Goal: Information Seeking & Learning: Compare options

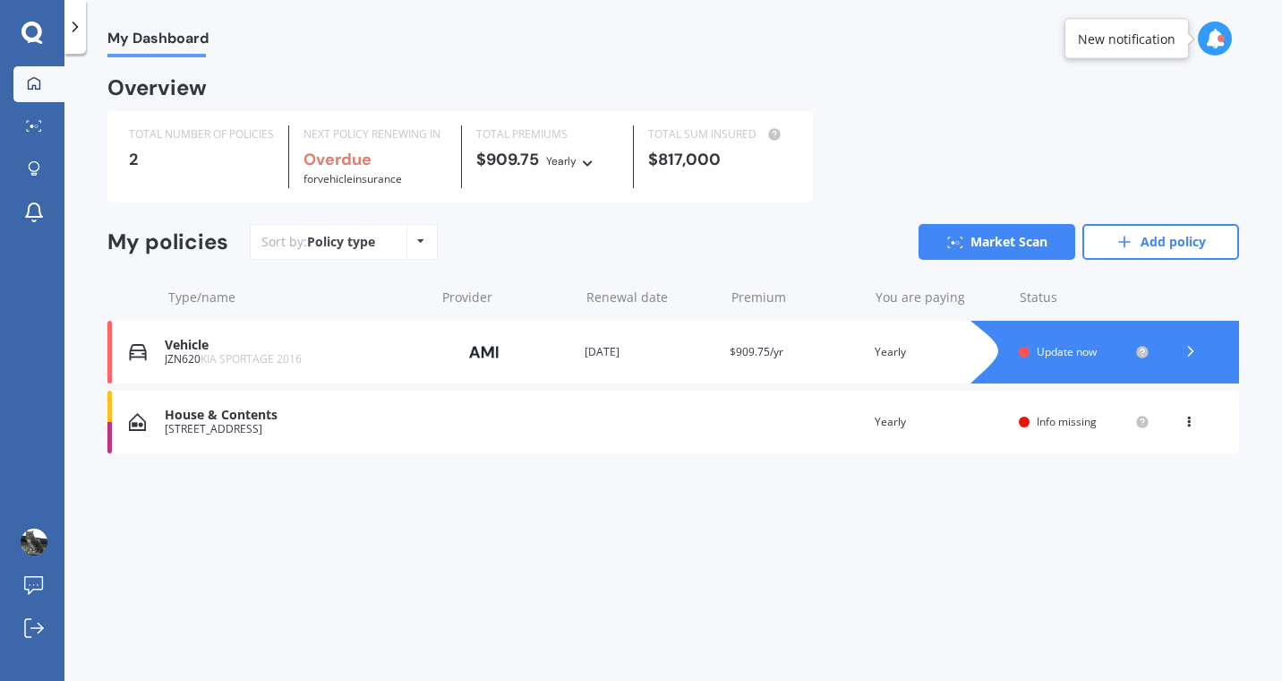
click at [1202, 356] on div at bounding box center [1191, 352] width 54 height 27
click at [1064, 356] on span "Update now" at bounding box center [1067, 351] width 60 height 15
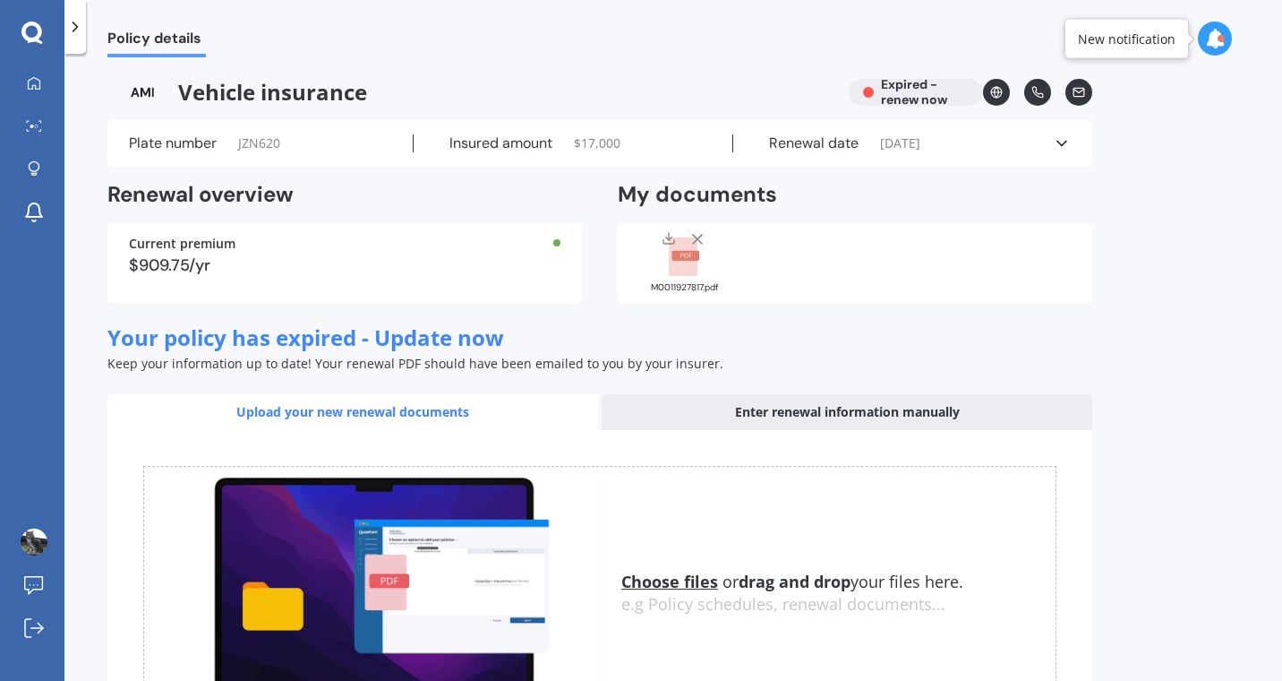
click at [1067, 138] on icon at bounding box center [1062, 143] width 18 height 18
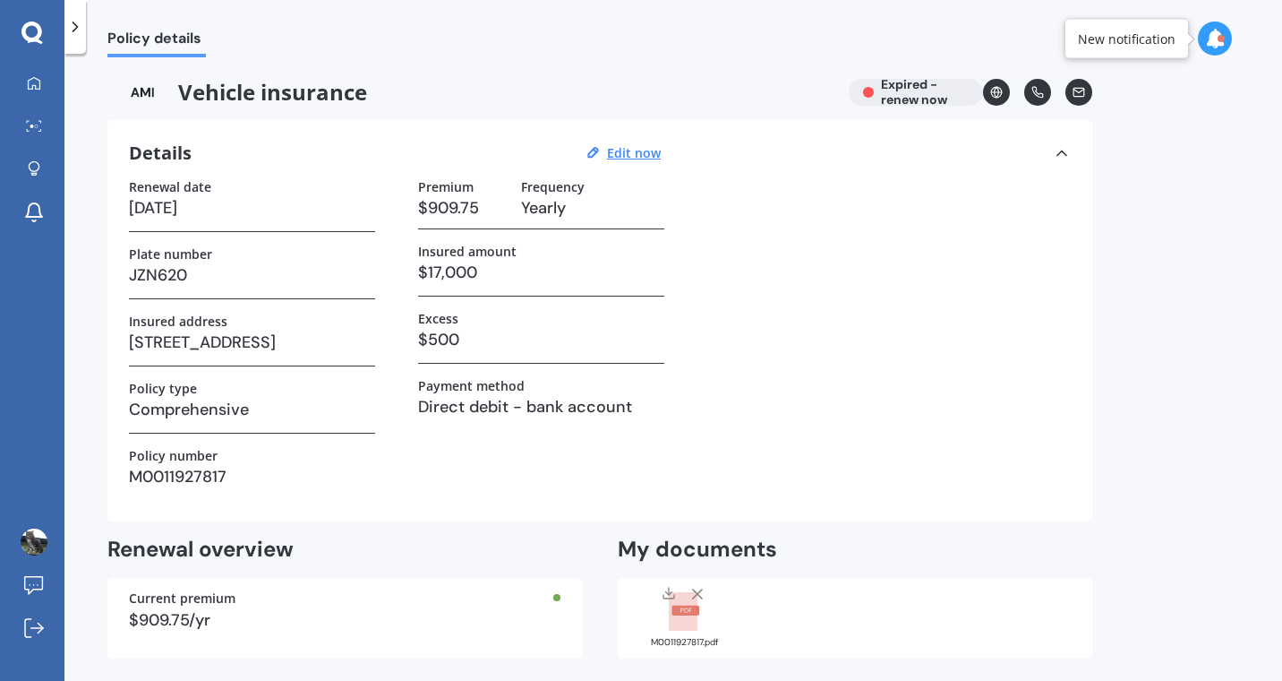
click at [642, 156] on u "Edit now" at bounding box center [634, 152] width 54 height 17
select select "10"
select select "08"
select select "2025"
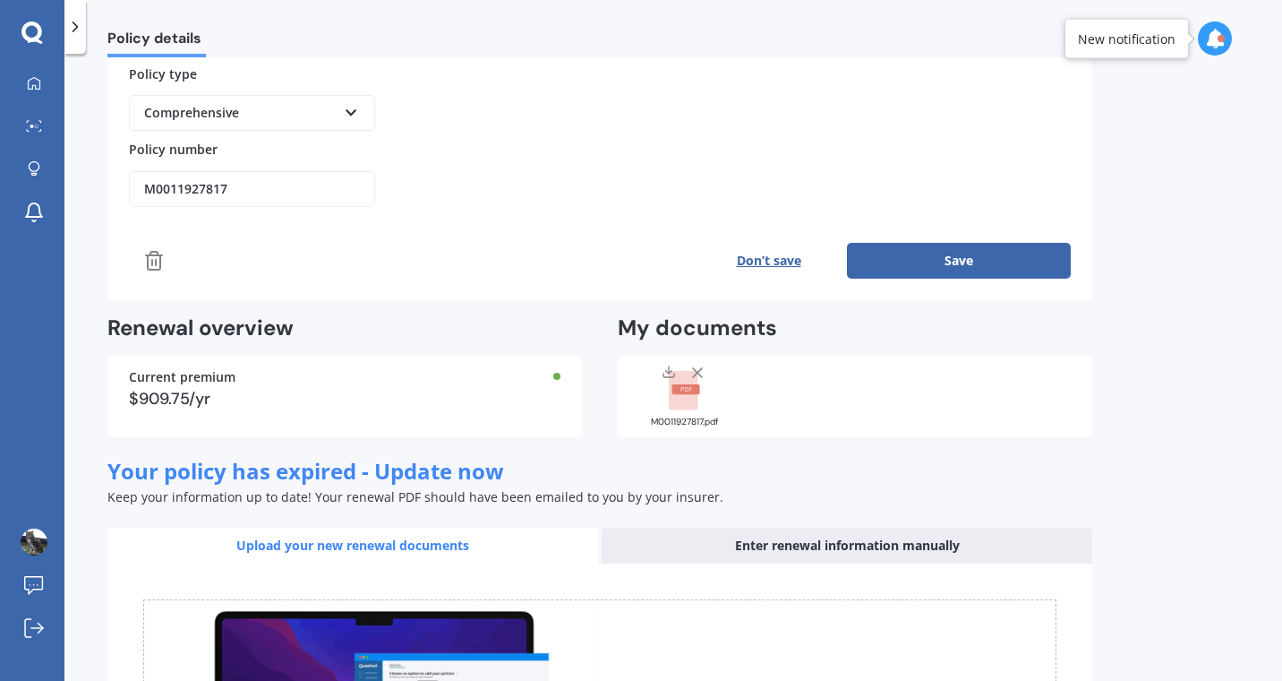
scroll to position [416, 0]
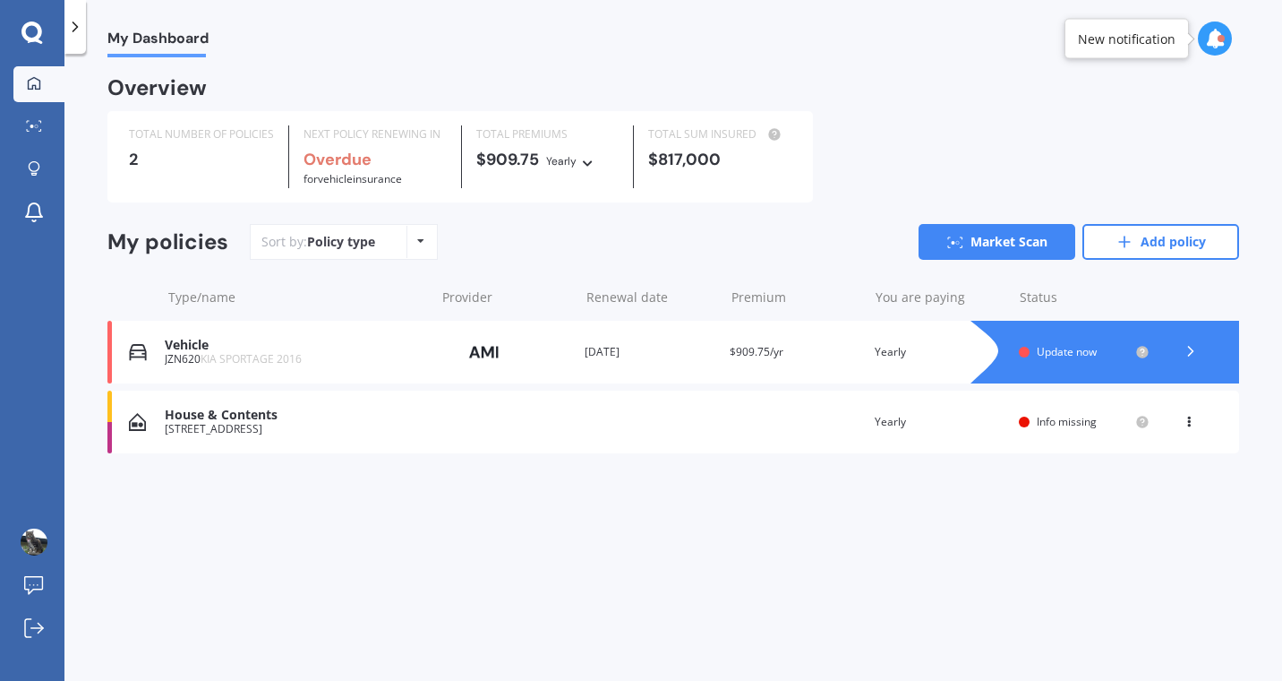
click at [1189, 422] on icon at bounding box center [1189, 418] width 13 height 11
click at [928, 530] on div "My Dashboard Overview TOTAL NUMBER OF POLICIES 2 NEXT POLICY RENEWING IN Overdu…" at bounding box center [673, 370] width 1218 height 627
click at [1201, 354] on div at bounding box center [1191, 352] width 54 height 27
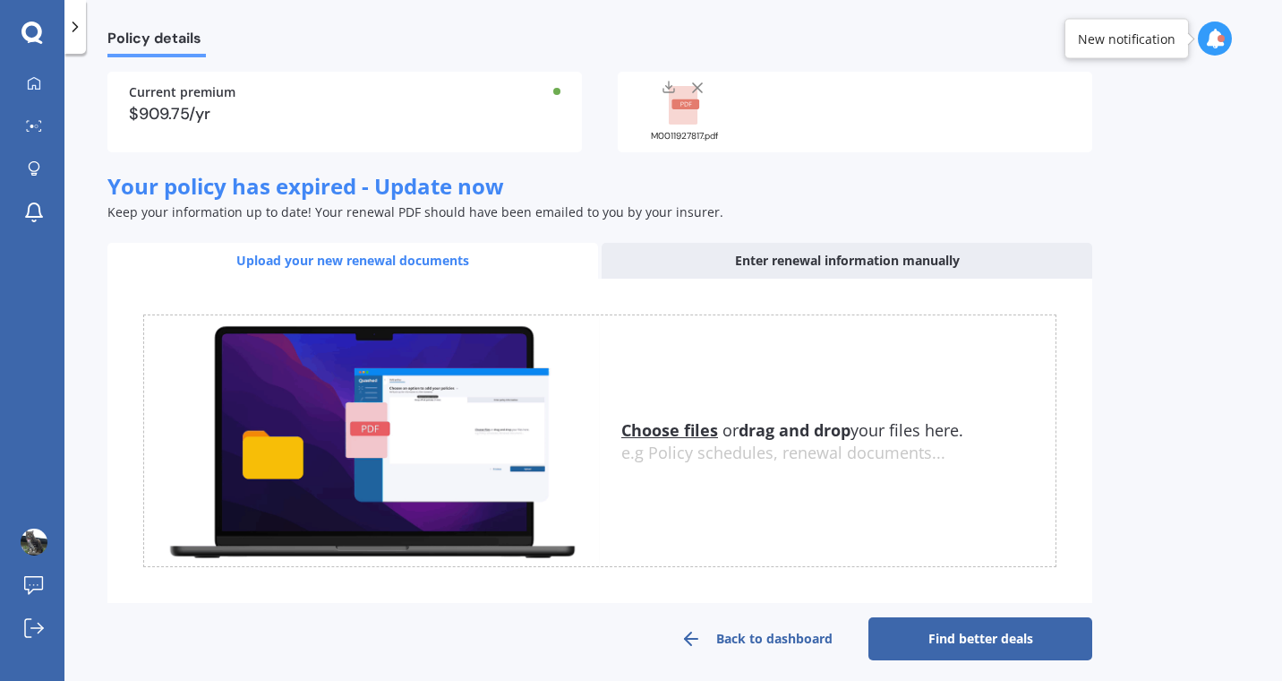
scroll to position [153, 0]
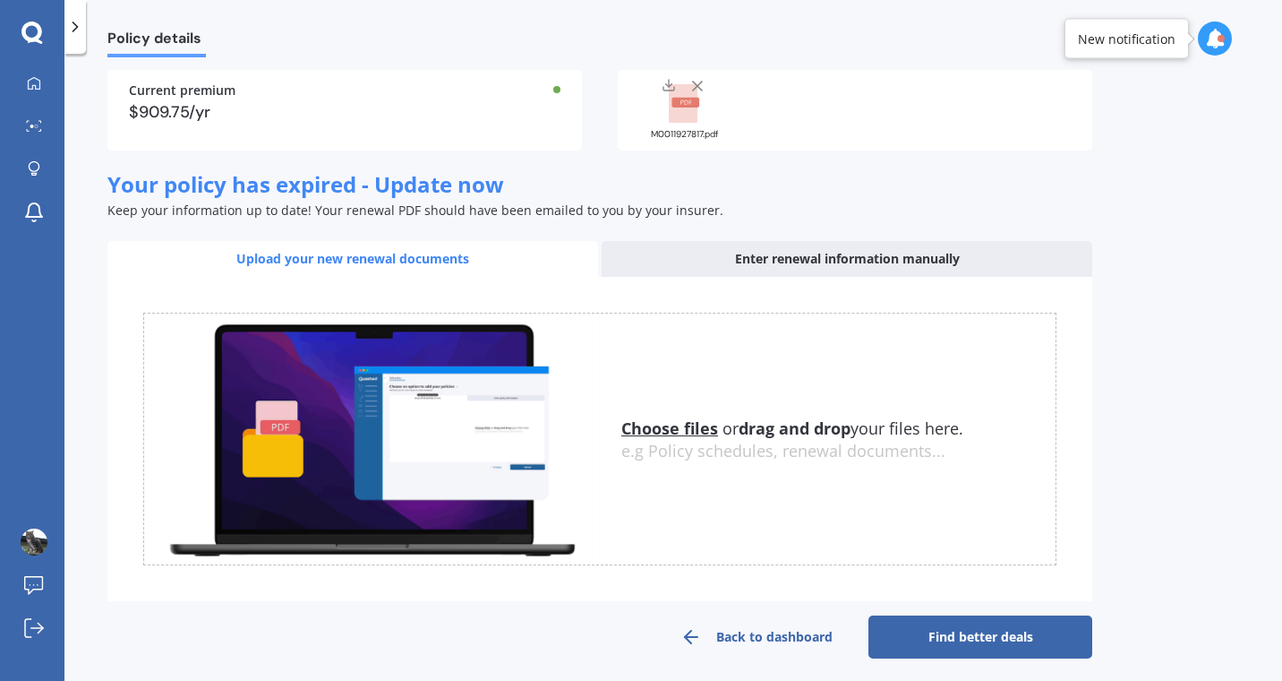
click at [902, 259] on div "Enter renewal information manually" at bounding box center [847, 259] width 491 height 36
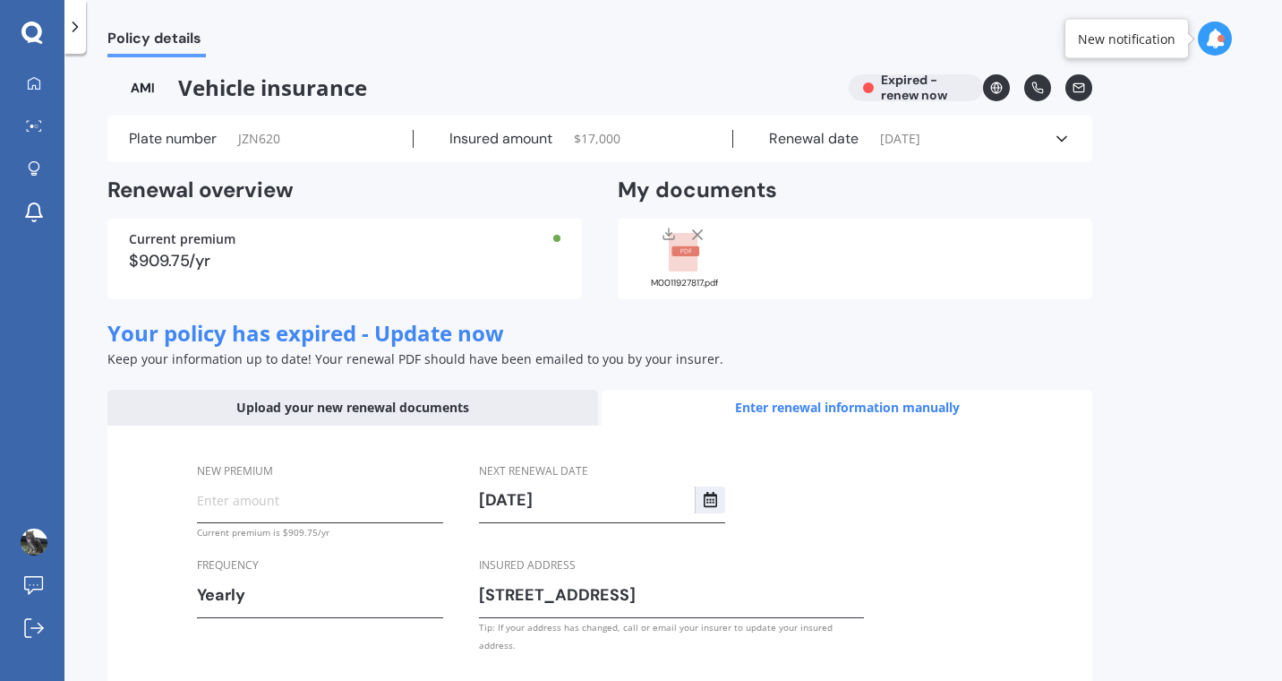
scroll to position [0, 0]
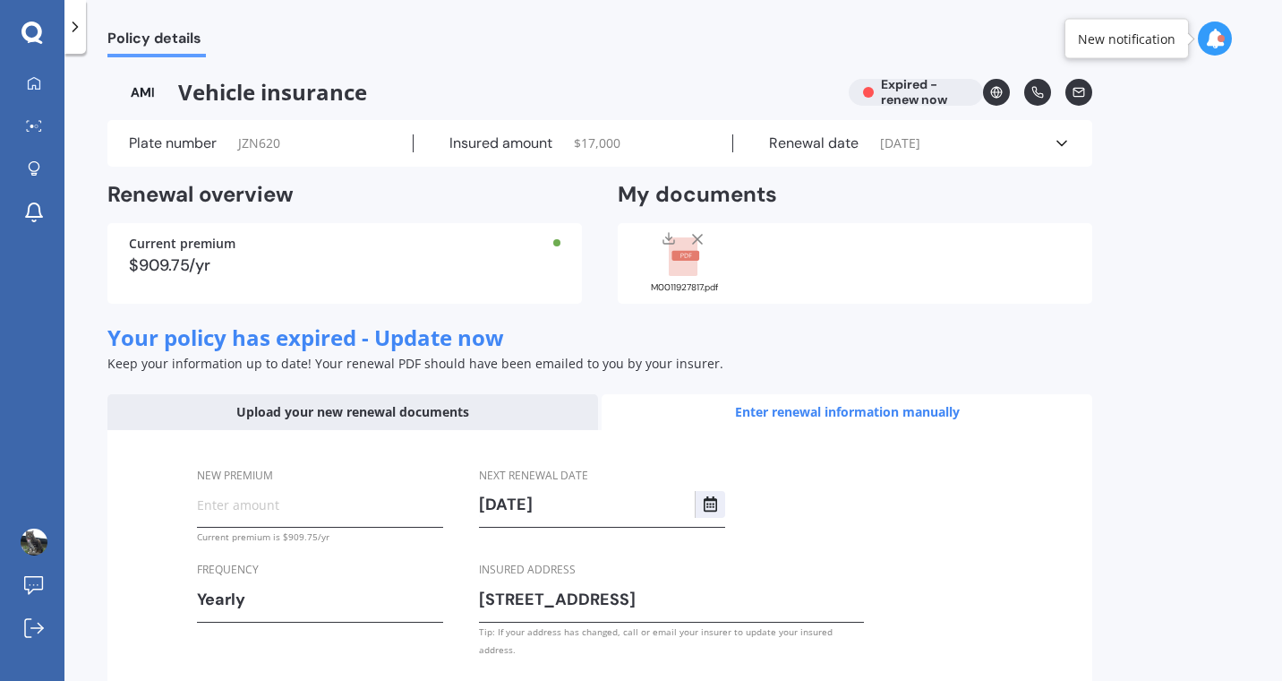
click at [913, 90] on div "Vehicle insurance Expired - renew now" at bounding box center [599, 92] width 985 height 27
click at [1068, 145] on icon at bounding box center [1062, 143] width 18 height 18
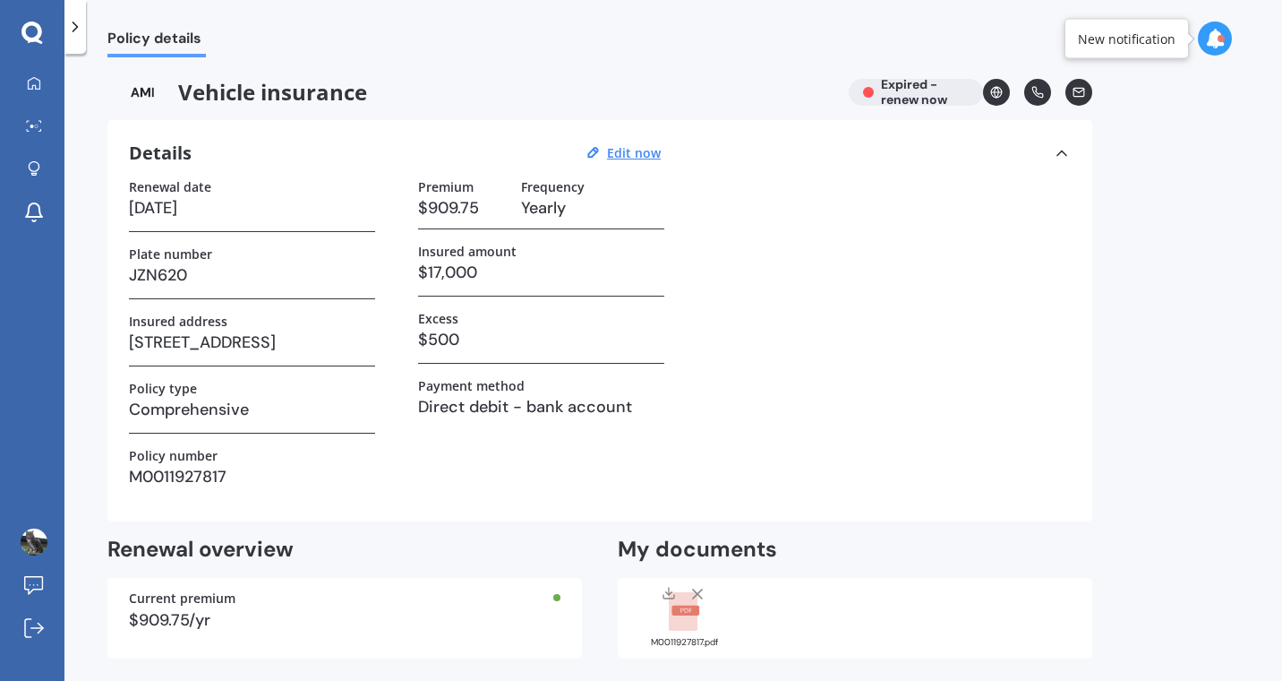
click at [77, 30] on icon at bounding box center [75, 27] width 18 height 18
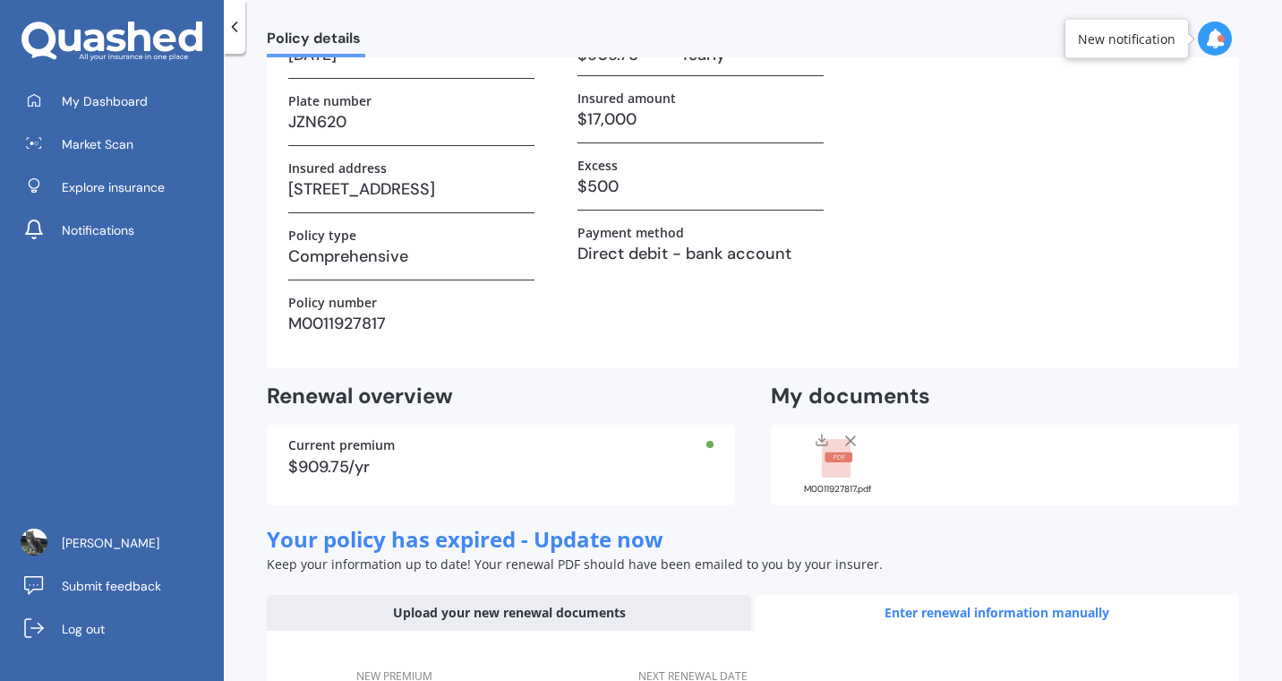
scroll to position [172, 0]
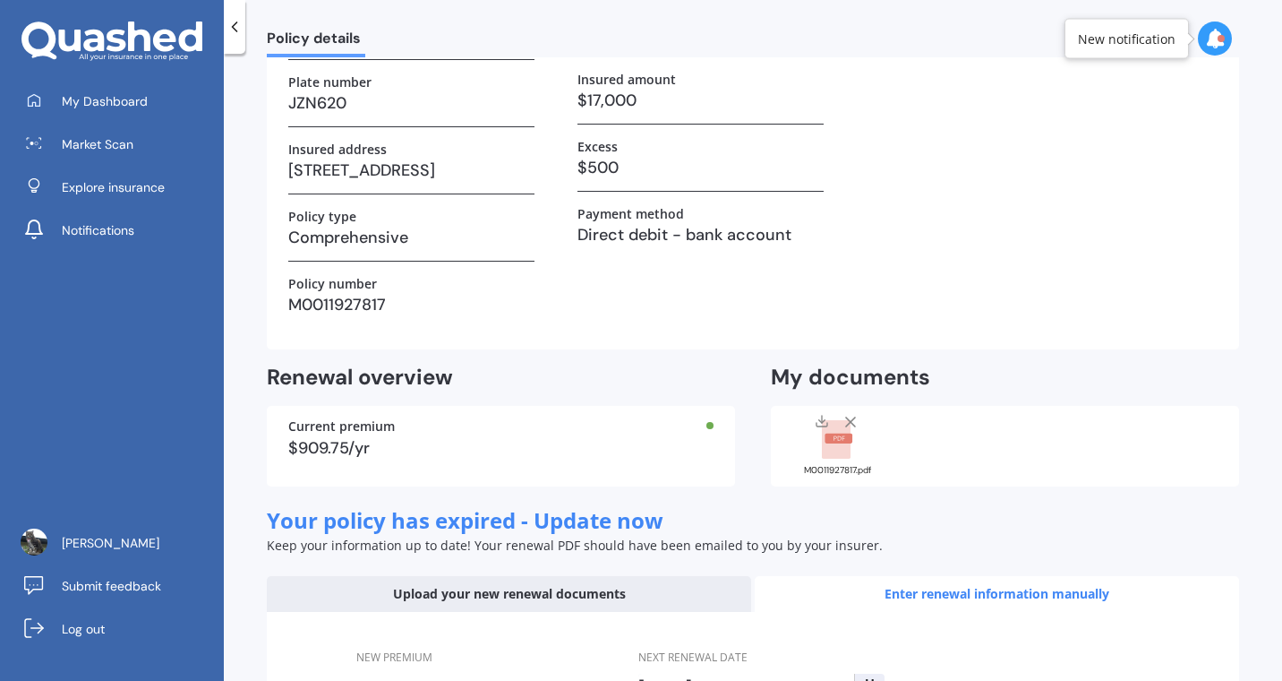
click at [850, 427] on icon at bounding box center [851, 422] width 18 height 18
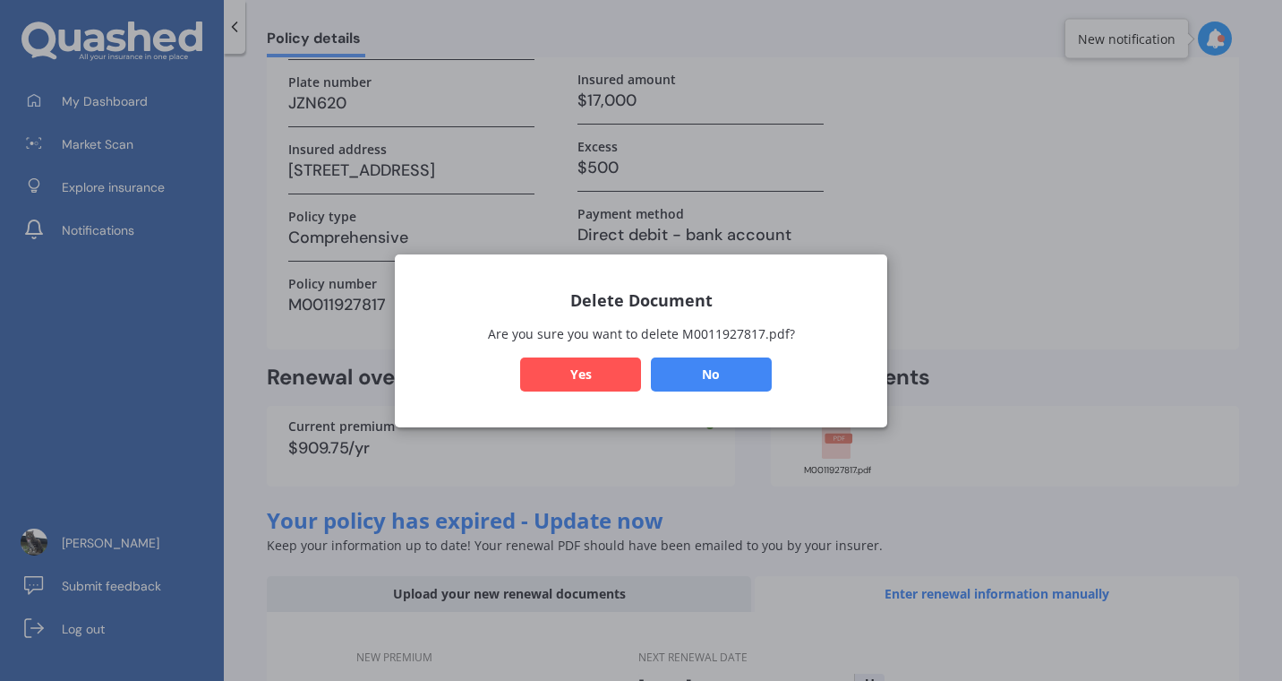
click at [587, 373] on button "Yes" at bounding box center [580, 373] width 121 height 34
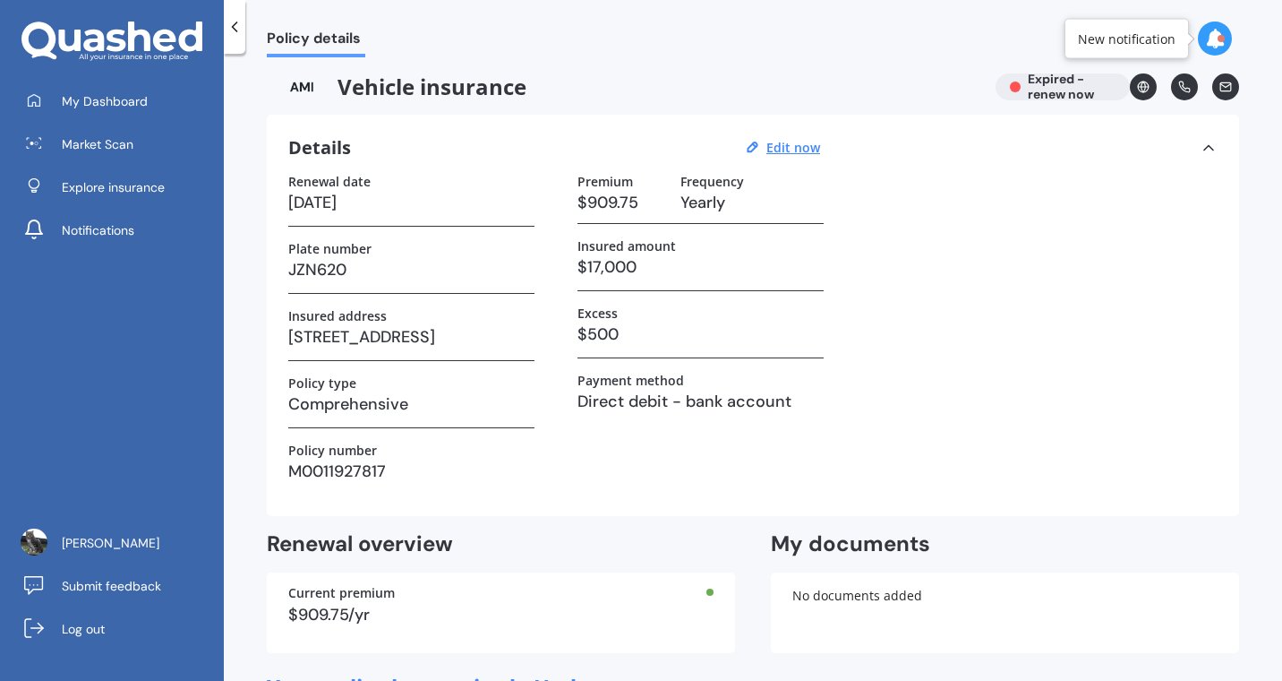
scroll to position [0, 0]
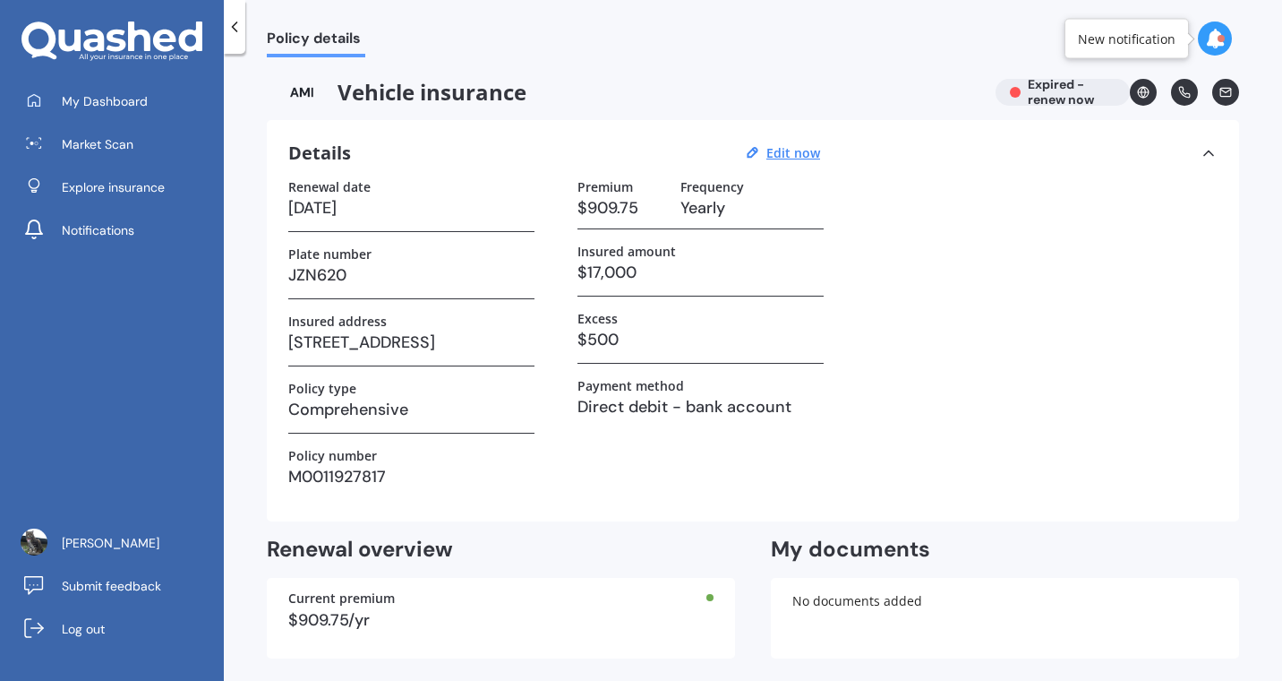
click at [800, 155] on u "Edit now" at bounding box center [794, 152] width 54 height 17
select select "10"
select select "08"
select select "2025"
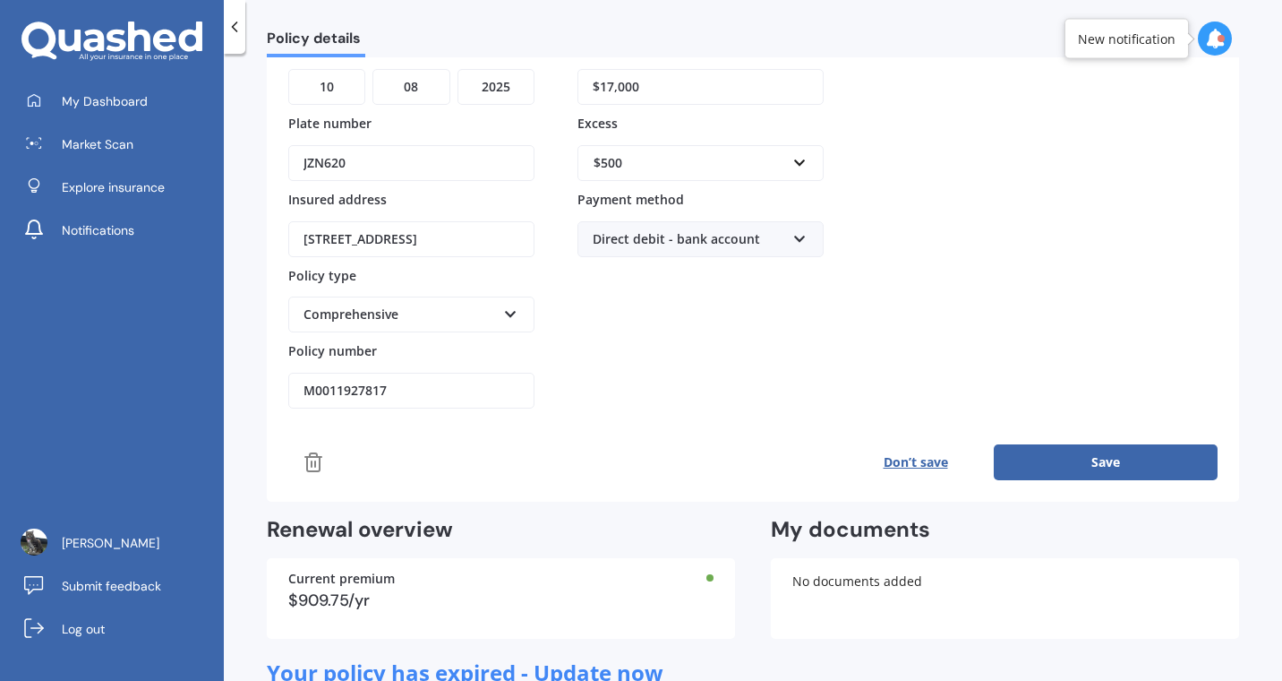
scroll to position [218, 0]
click at [319, 464] on icon at bounding box center [313, 461] width 13 height 18
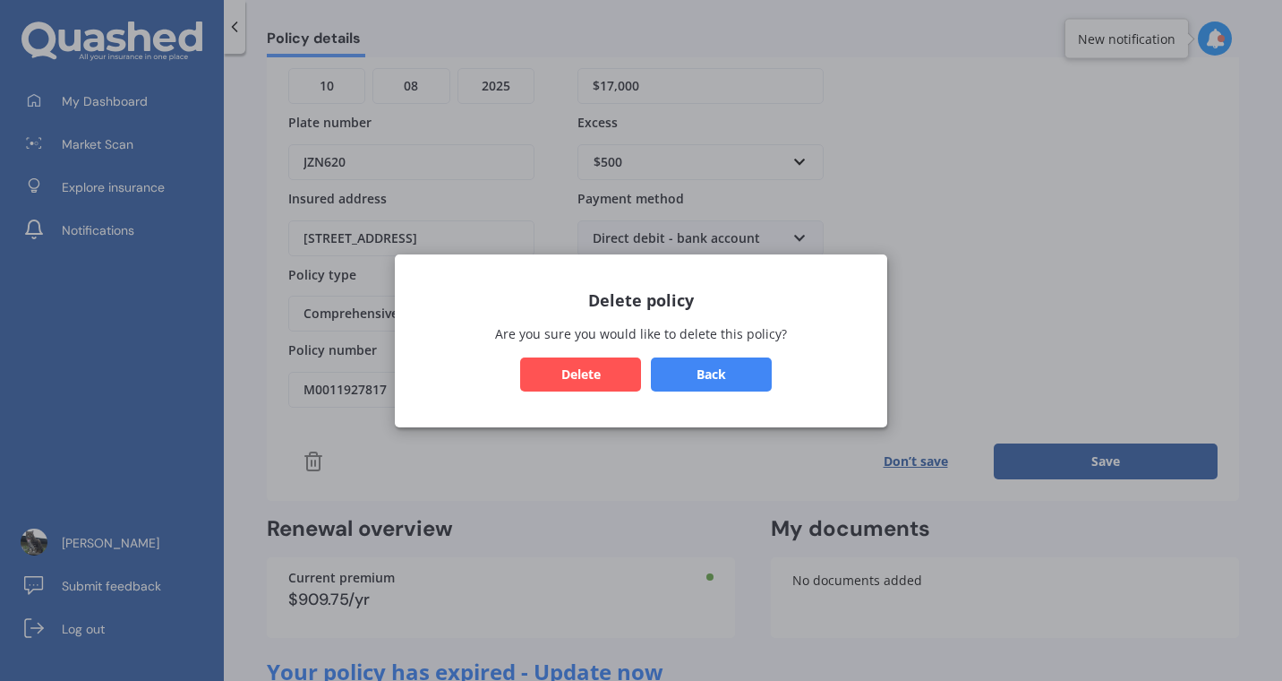
click at [594, 373] on button "Delete" at bounding box center [580, 373] width 121 height 34
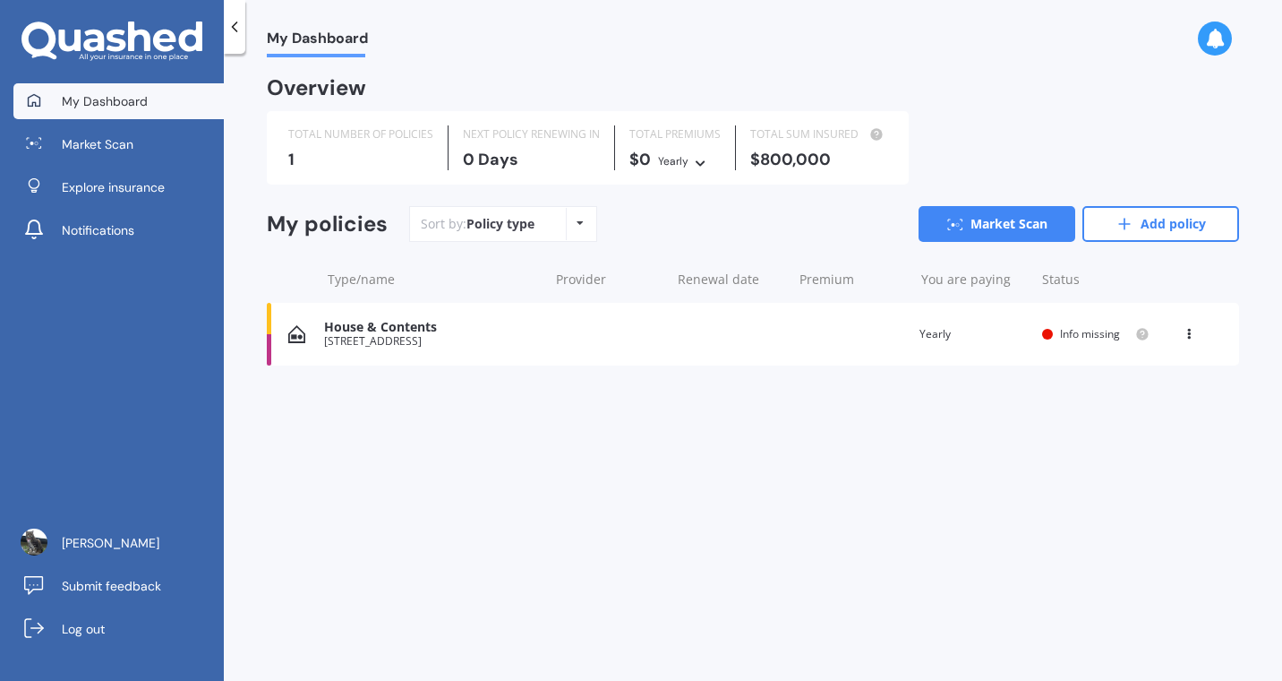
click at [1163, 224] on link "Add policy" at bounding box center [1161, 224] width 157 height 36
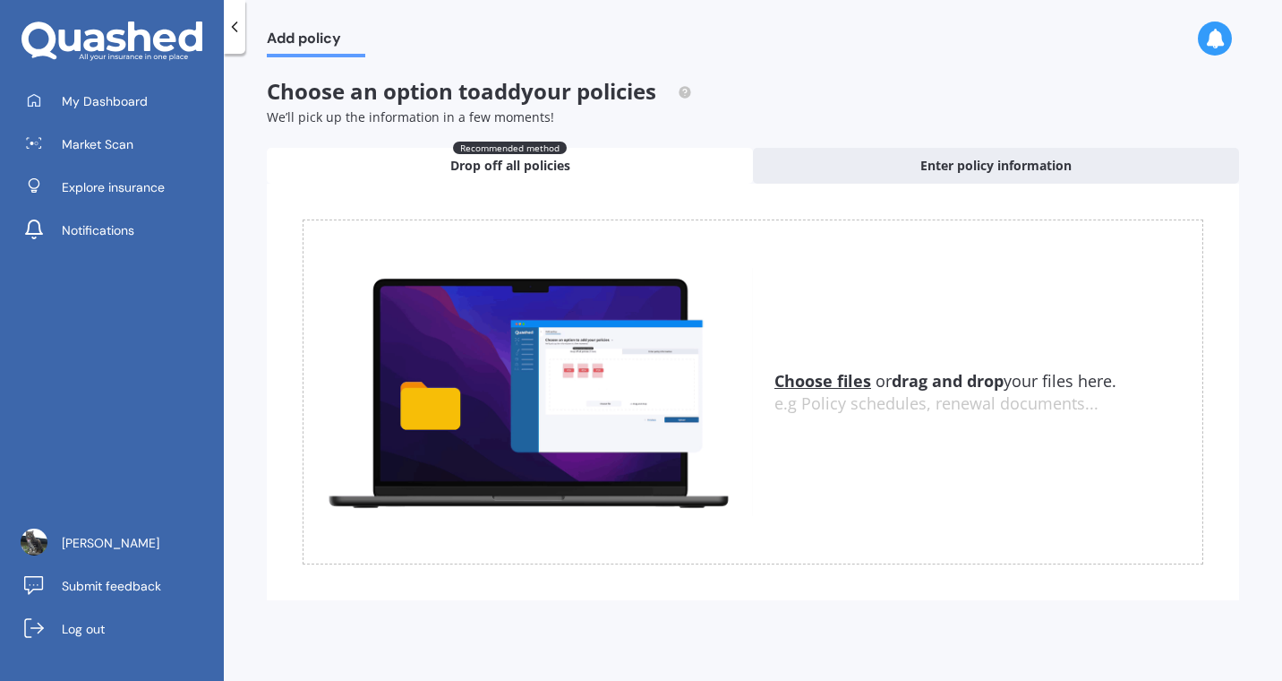
click at [1016, 165] on span "Enter policy information" at bounding box center [996, 166] width 151 height 18
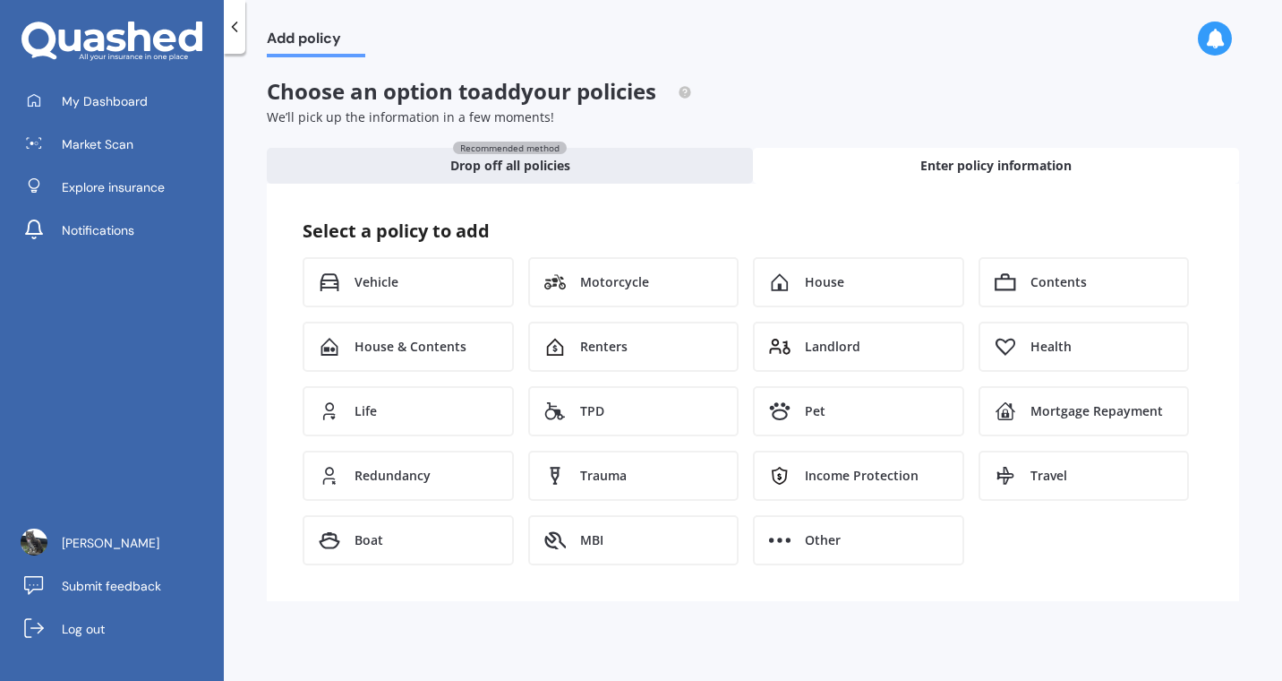
click at [412, 285] on div "Vehicle" at bounding box center [408, 282] width 211 height 50
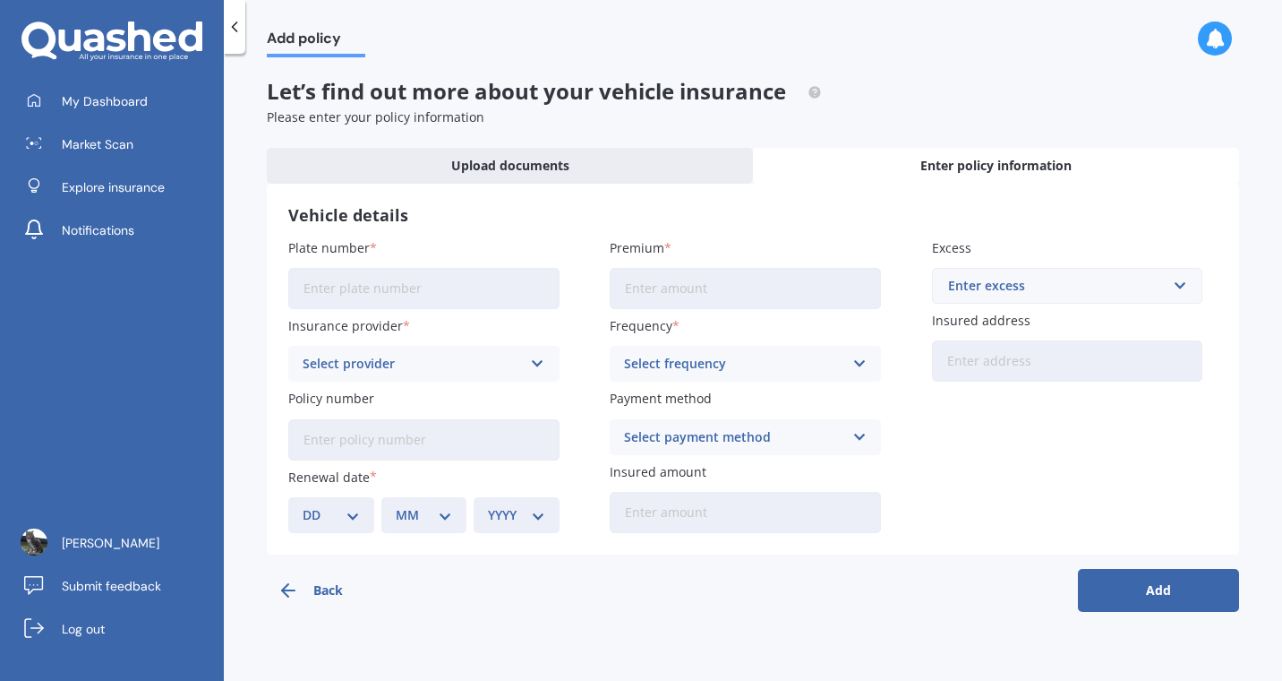
click at [457, 286] on input "Plate number" at bounding box center [423, 288] width 271 height 41
type input "JZN620"
click at [541, 369] on icon at bounding box center [537, 364] width 15 height 20
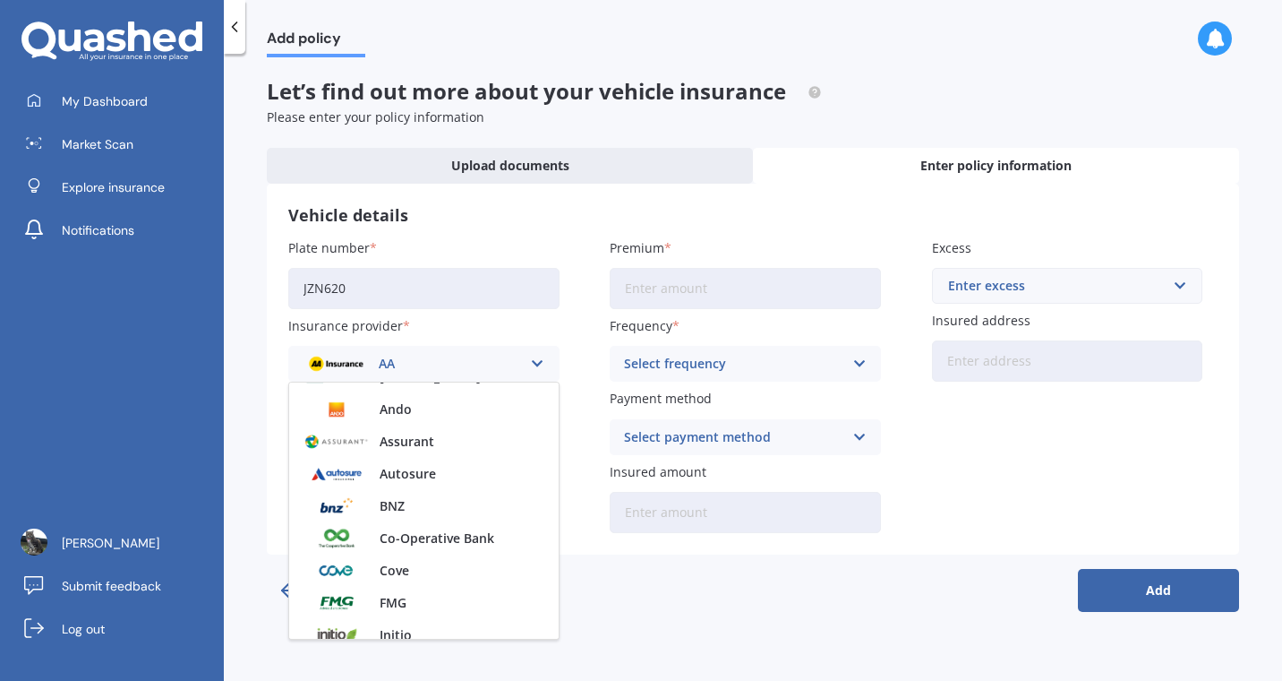
scroll to position [187, 0]
click at [404, 567] on span "Cove" at bounding box center [395, 566] width 30 height 13
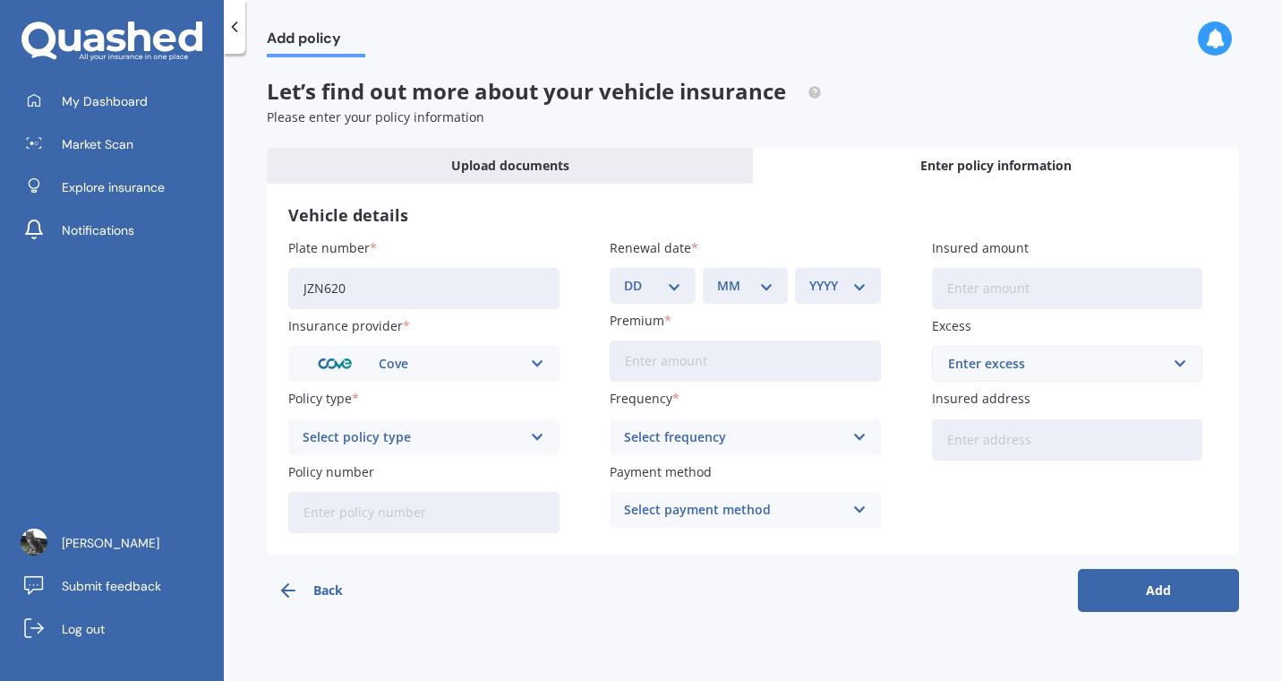
click at [538, 438] on icon at bounding box center [537, 437] width 15 height 20
click at [480, 474] on div "Comprehensive" at bounding box center [424, 472] width 270 height 32
click at [862, 438] on icon at bounding box center [859, 437] width 15 height 20
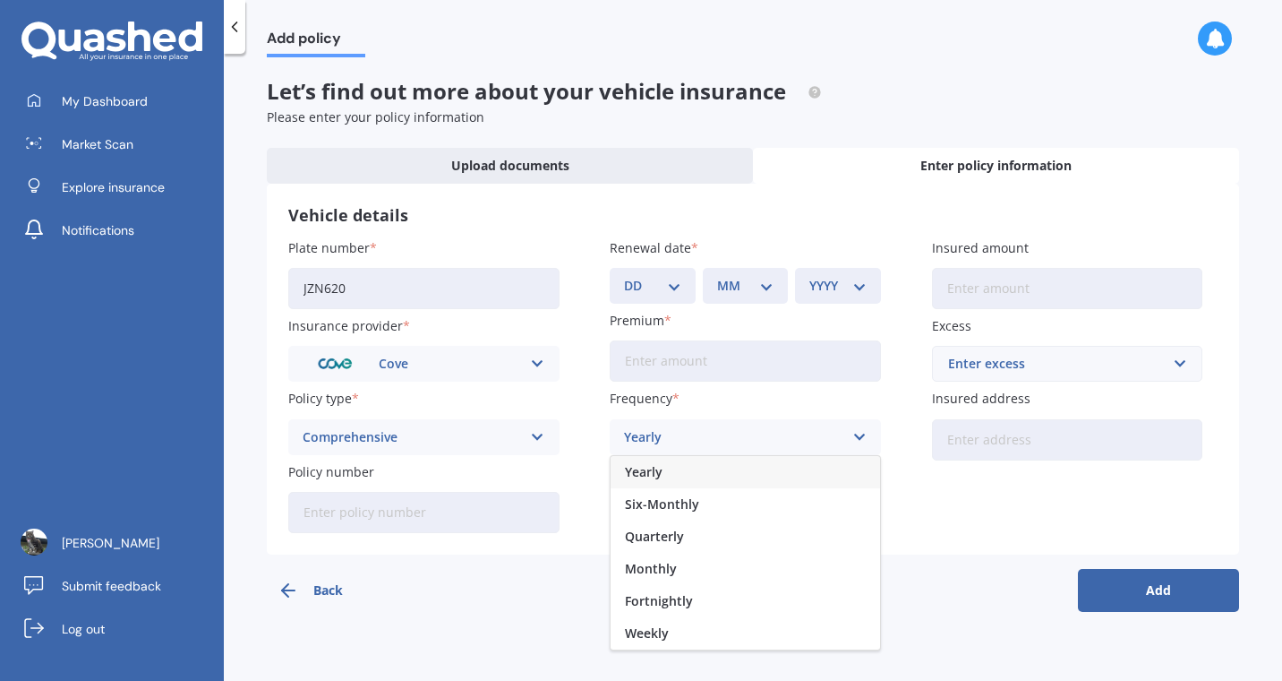
click at [694, 476] on div "Yearly" at bounding box center [746, 472] width 270 height 32
click at [862, 514] on icon at bounding box center [859, 510] width 15 height 20
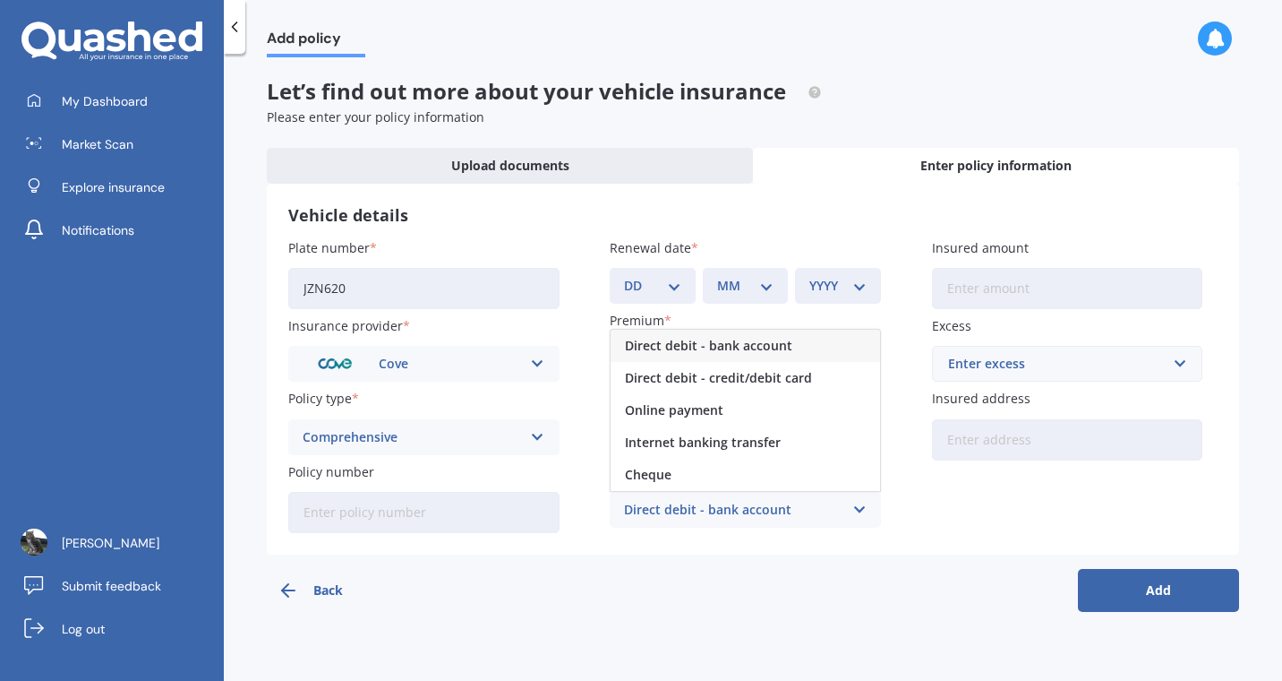
click at [795, 384] on span "Direct debit - credit/debit card" at bounding box center [718, 378] width 187 height 13
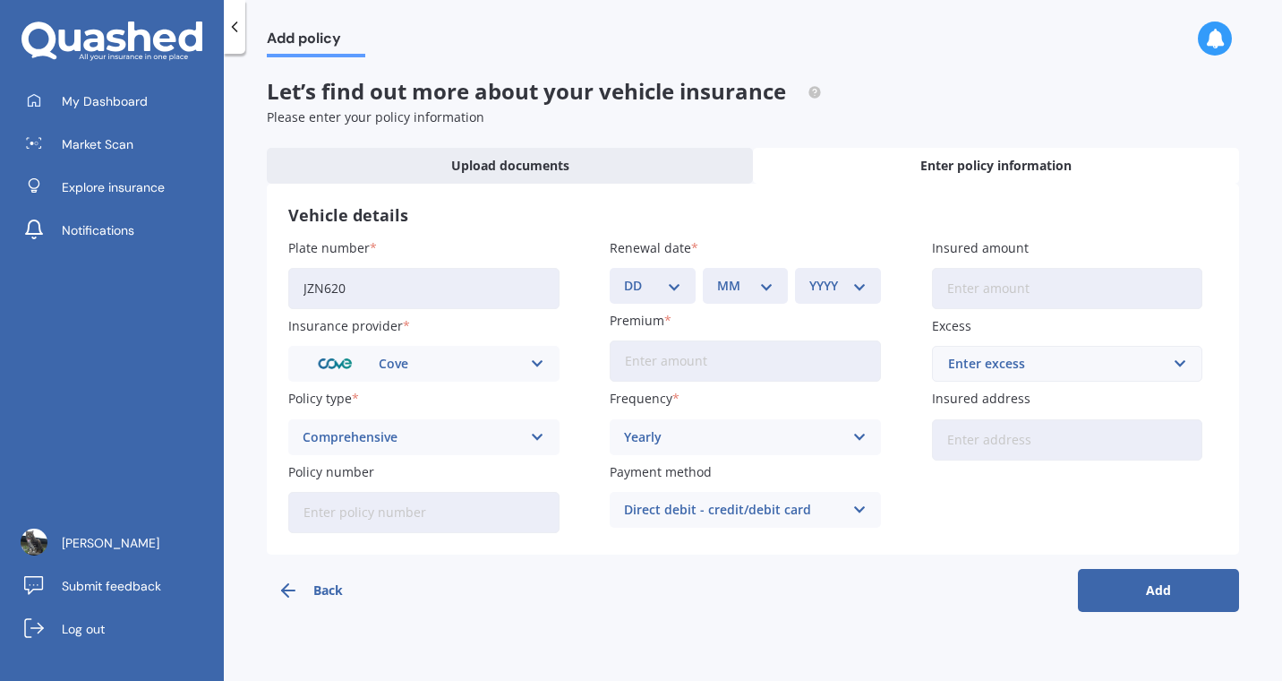
click at [1078, 447] on input "Insured address" at bounding box center [1067, 439] width 271 height 41
click at [1240, 507] on div "Add policy Let’s find out more about your vehicle insurance Please enter your p…" at bounding box center [753, 370] width 1059 height 627
click at [1162, 596] on button "Add" at bounding box center [1158, 590] width 161 height 43
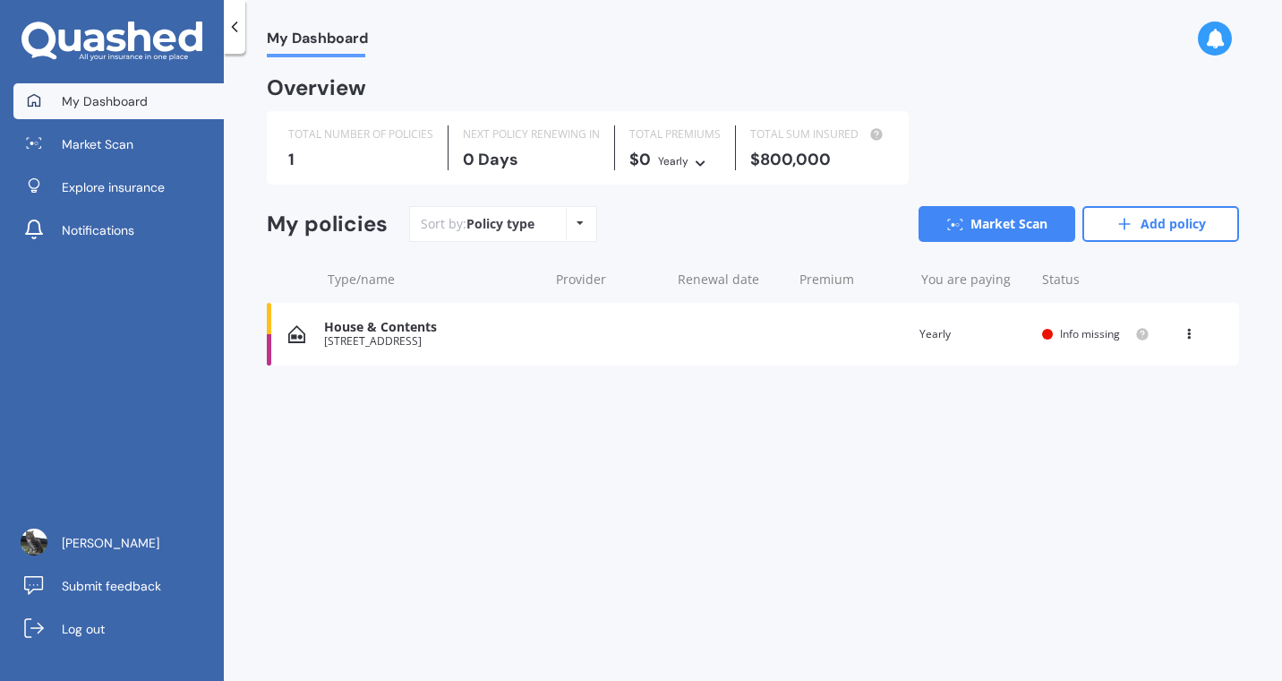
click at [986, 223] on link "Market Scan" at bounding box center [997, 224] width 157 height 36
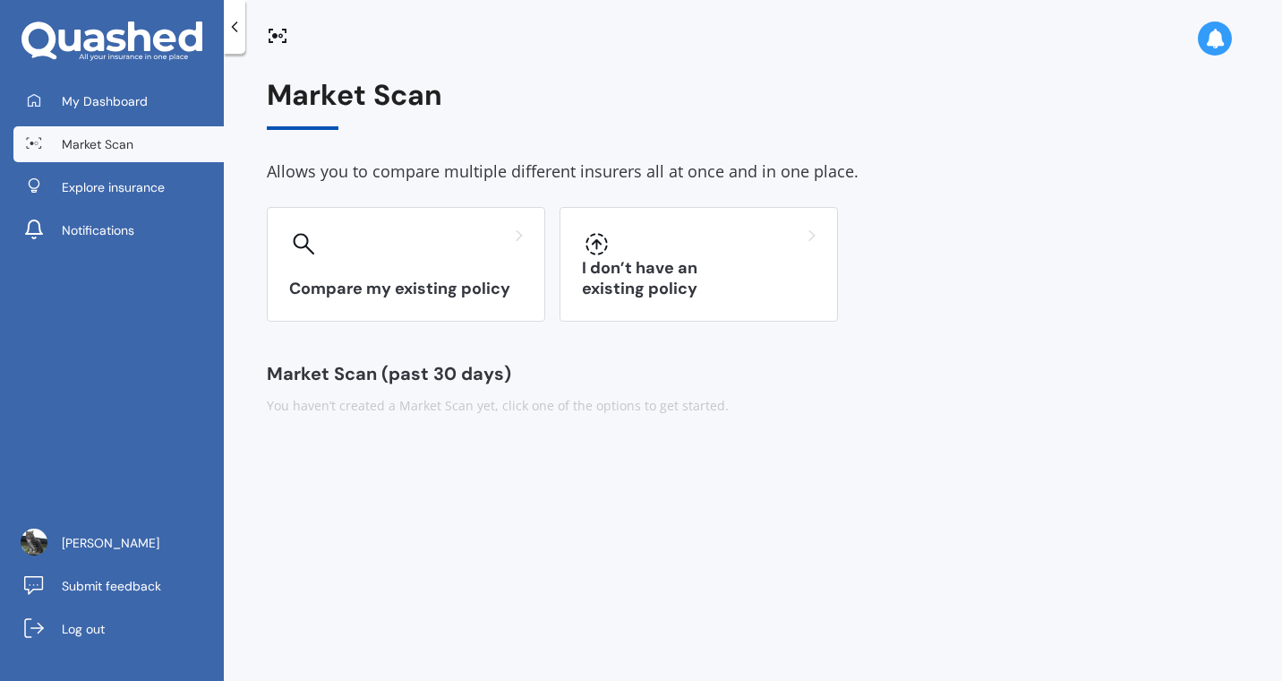
click at [716, 280] on h3 "I don’t have an existing policy" at bounding box center [699, 278] width 234 height 41
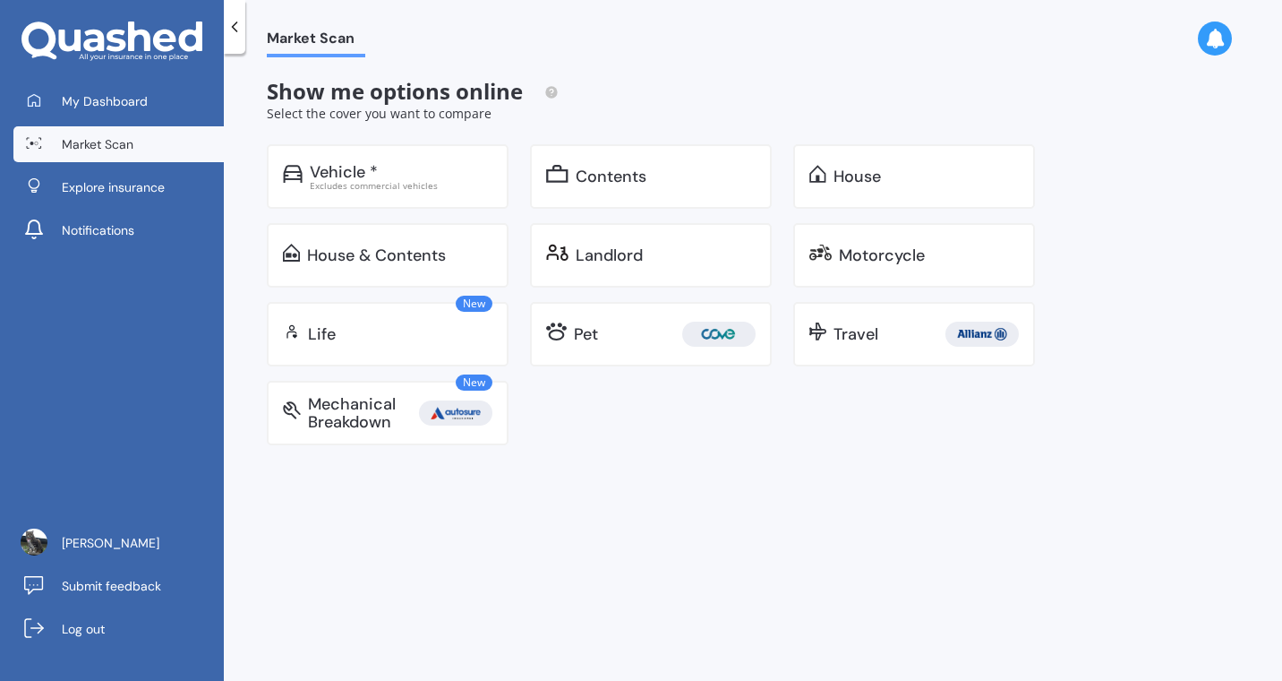
click at [433, 257] on div "House & Contents" at bounding box center [376, 255] width 139 height 18
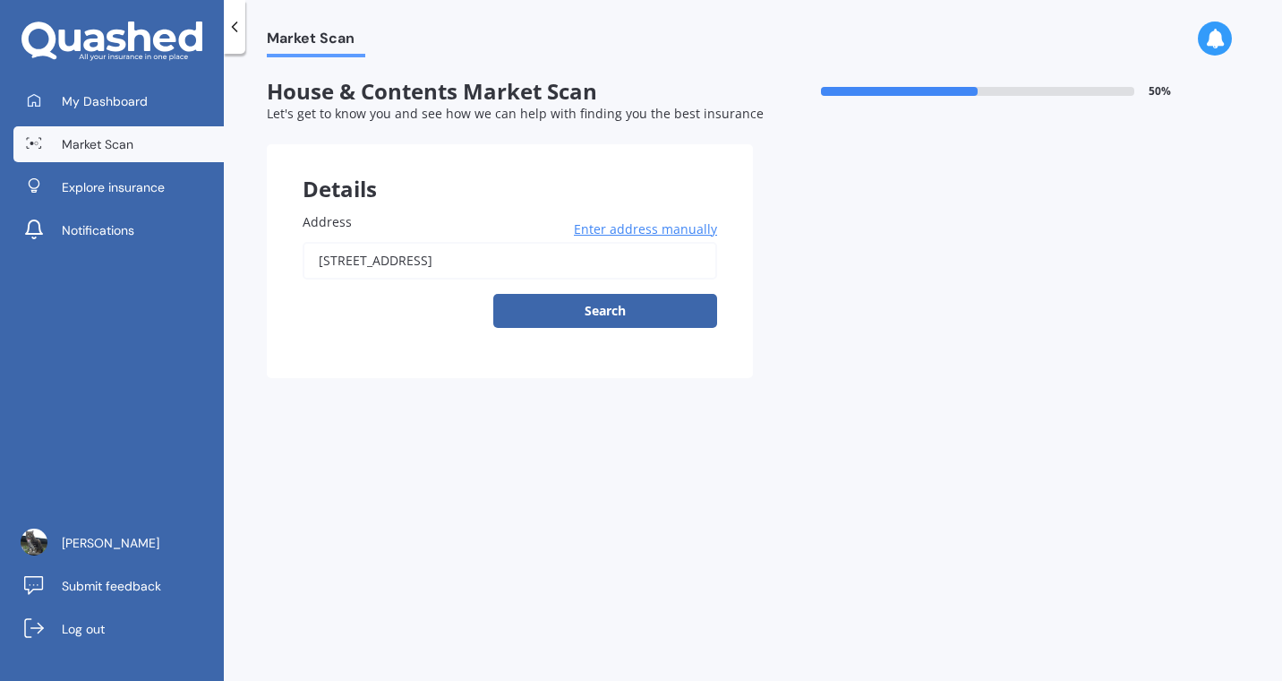
click at [619, 312] on button "Search" at bounding box center [605, 311] width 224 height 34
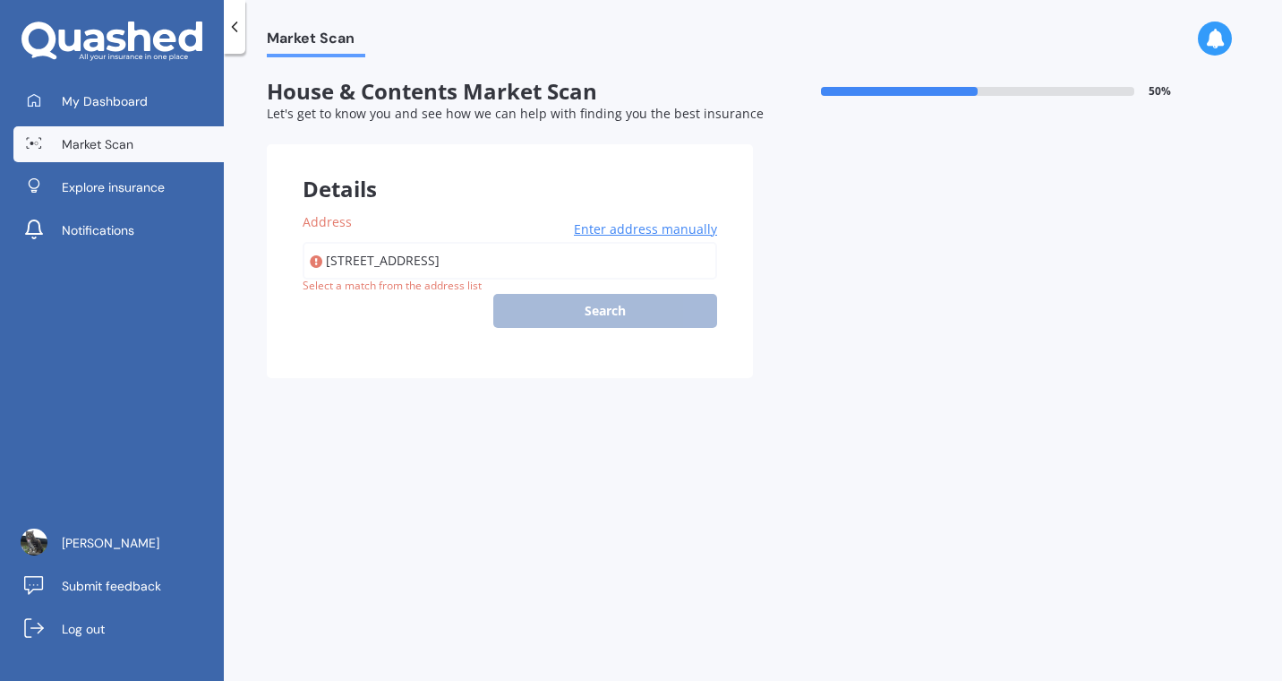
type input "[STREET_ADDRESS]"
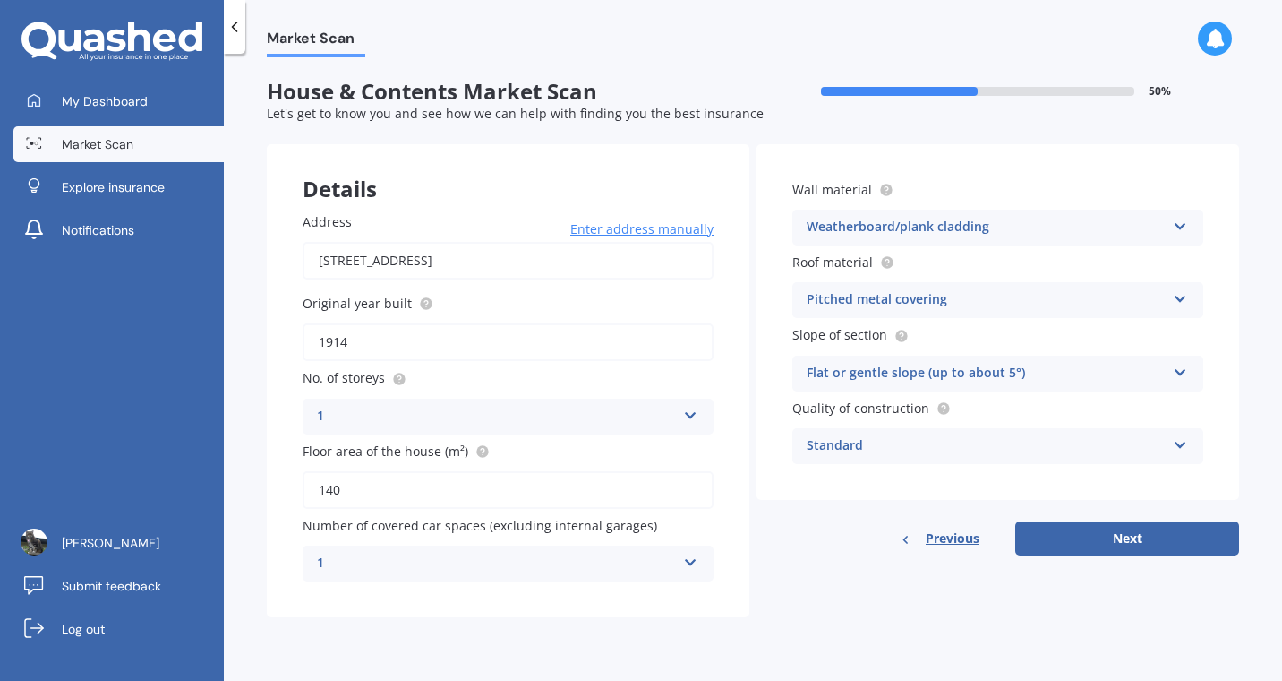
click at [1130, 547] on button "Next" at bounding box center [1128, 538] width 224 height 34
select select "07"
select select "10"
select select "1948"
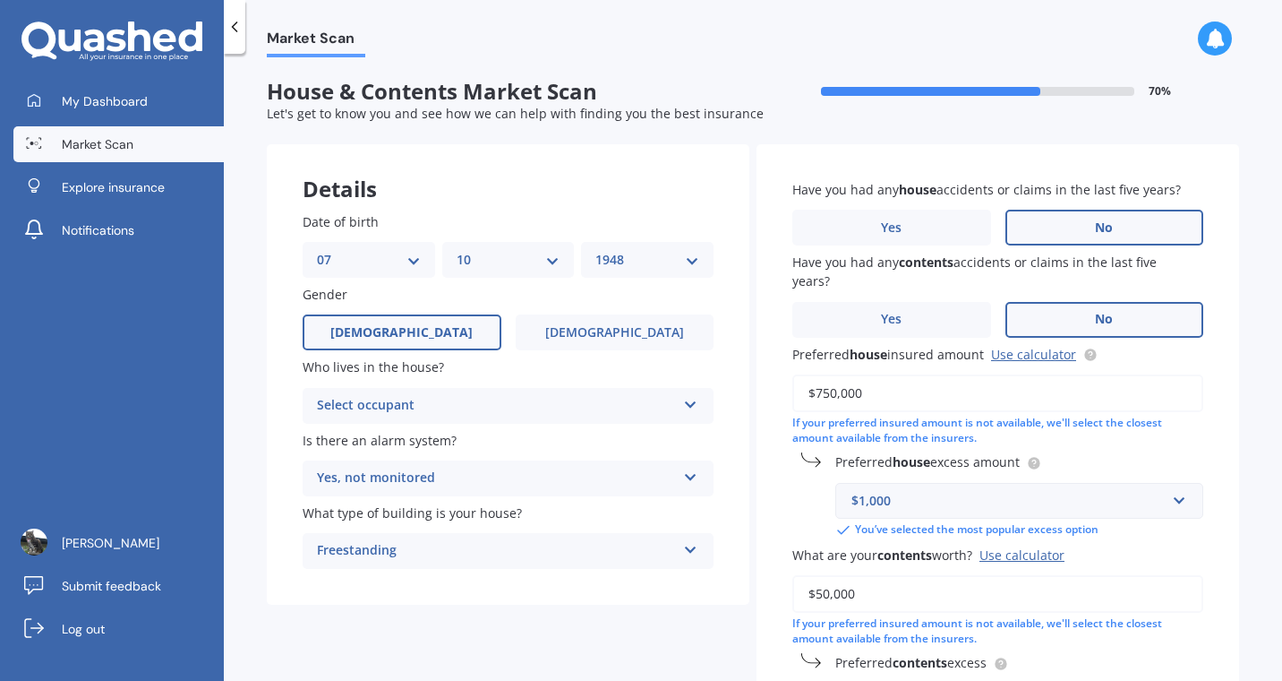
click at [686, 407] on icon at bounding box center [690, 401] width 15 height 13
click at [635, 450] on div "Owner" at bounding box center [508, 440] width 409 height 32
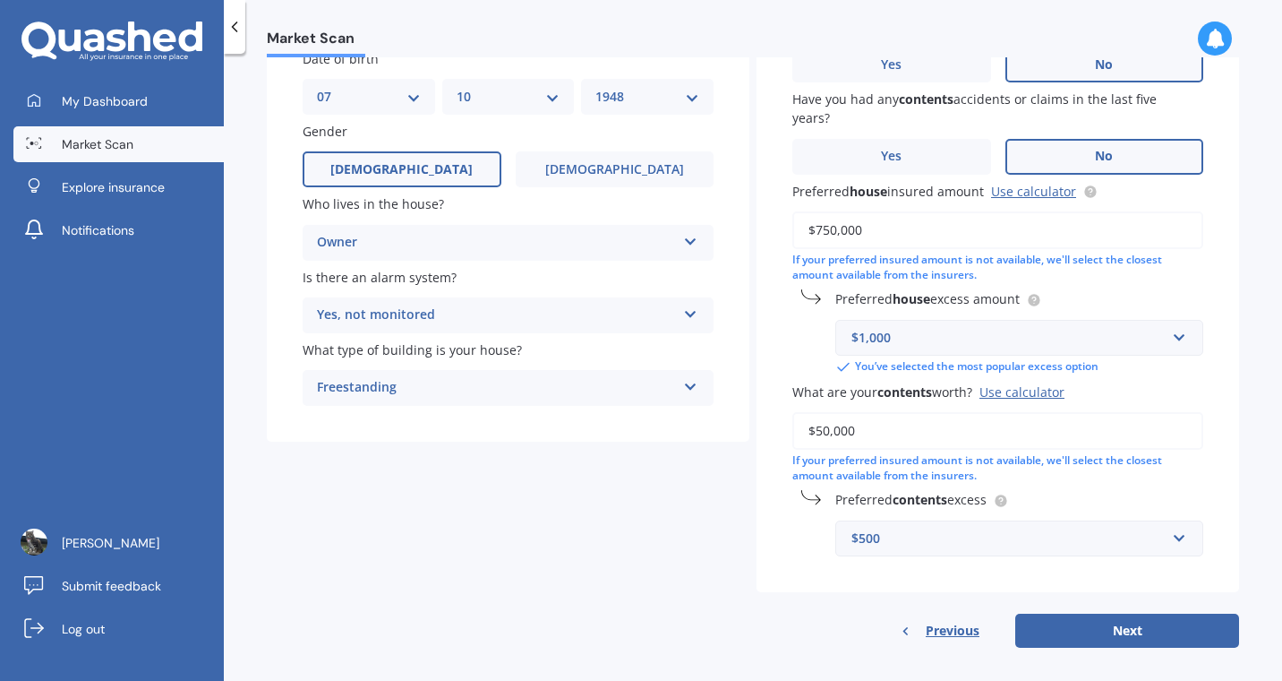
scroll to position [179, 0]
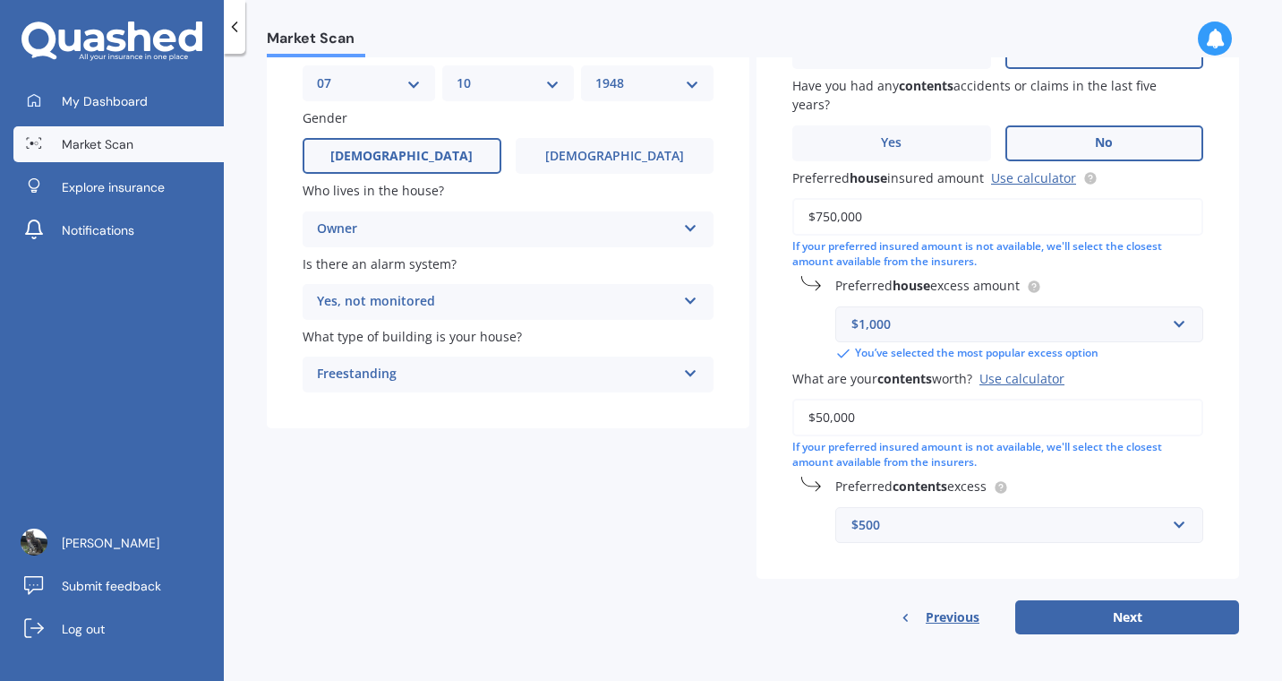
click at [1126, 622] on button "Next" at bounding box center [1128, 617] width 224 height 34
select select "07"
select select "10"
select select "1948"
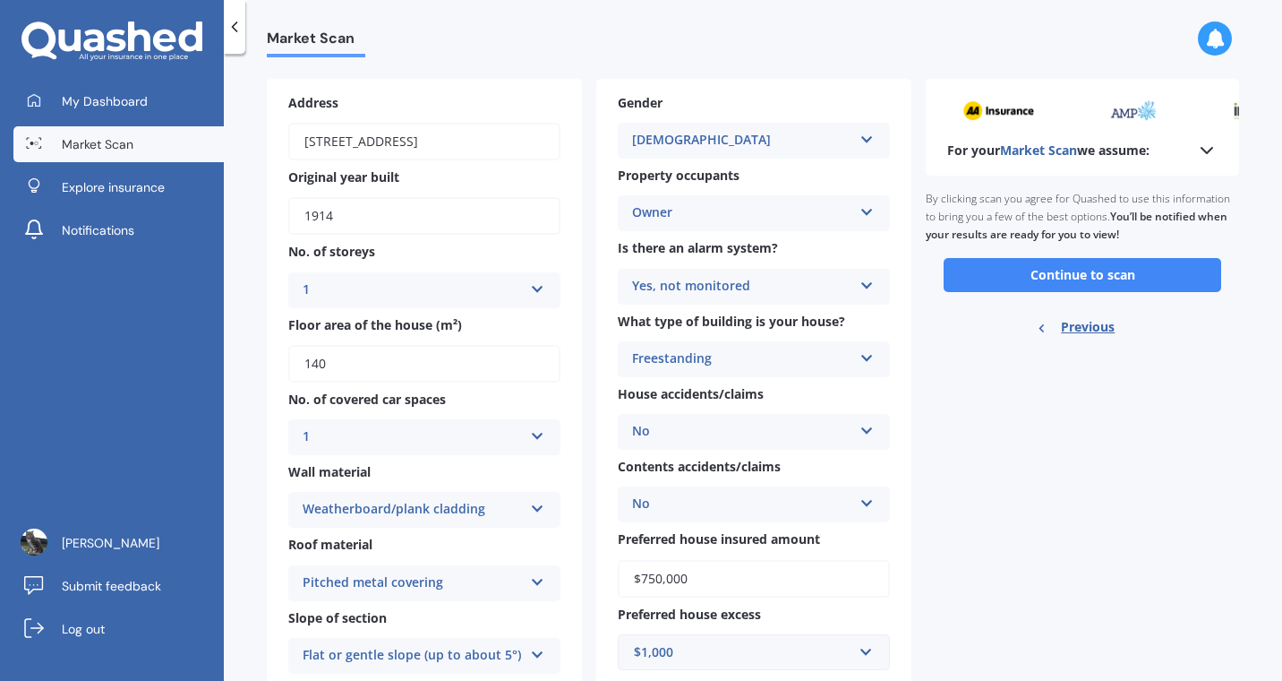
scroll to position [60, 0]
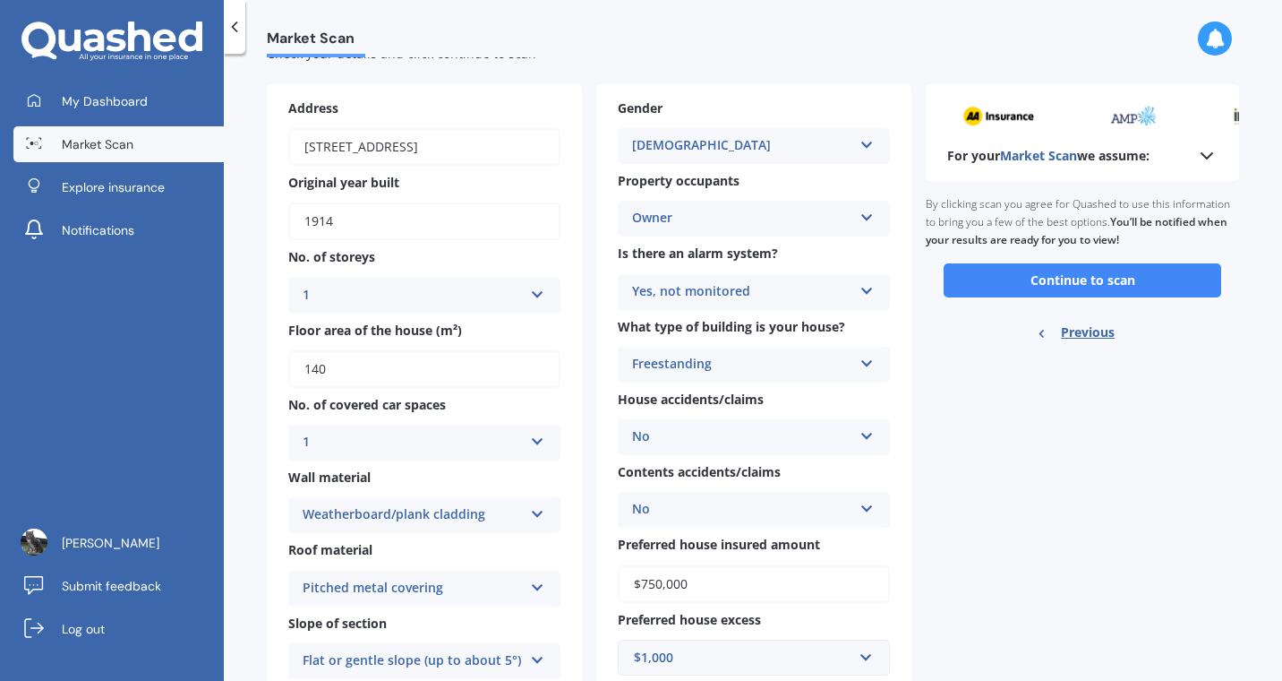
click at [1112, 278] on button "Continue to scan" at bounding box center [1083, 280] width 278 height 34
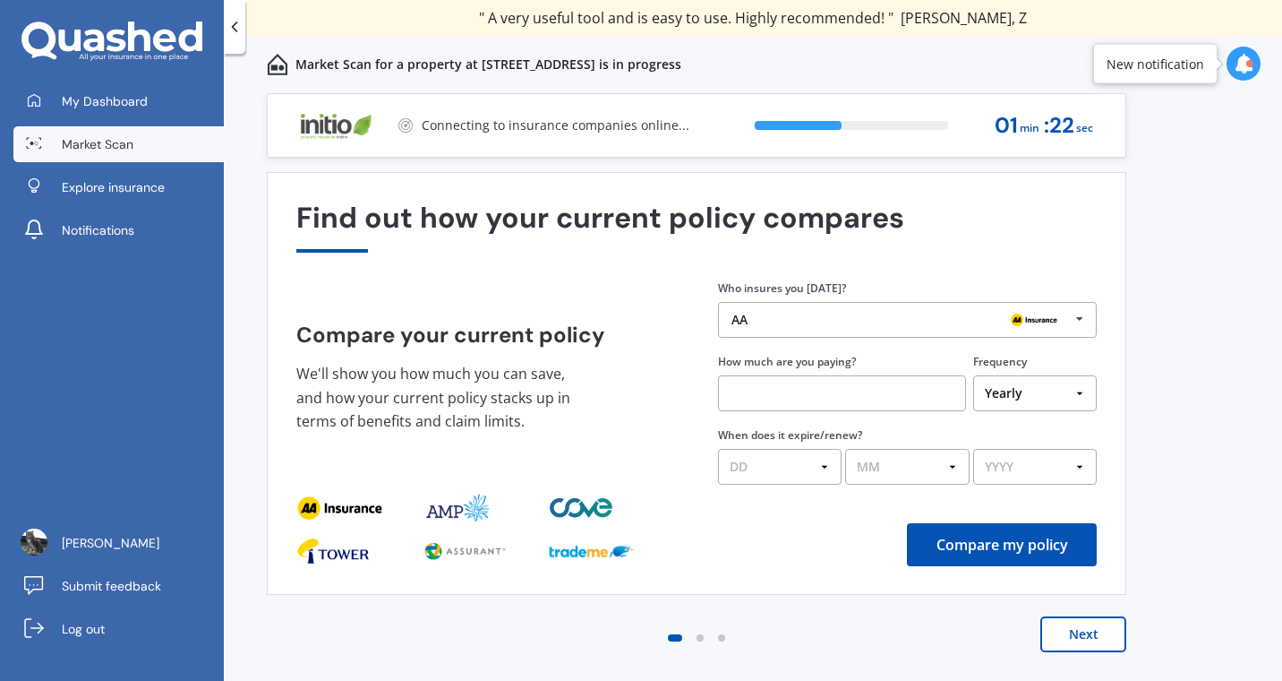
click at [1252, 61] on div at bounding box center [1250, 63] width 7 height 7
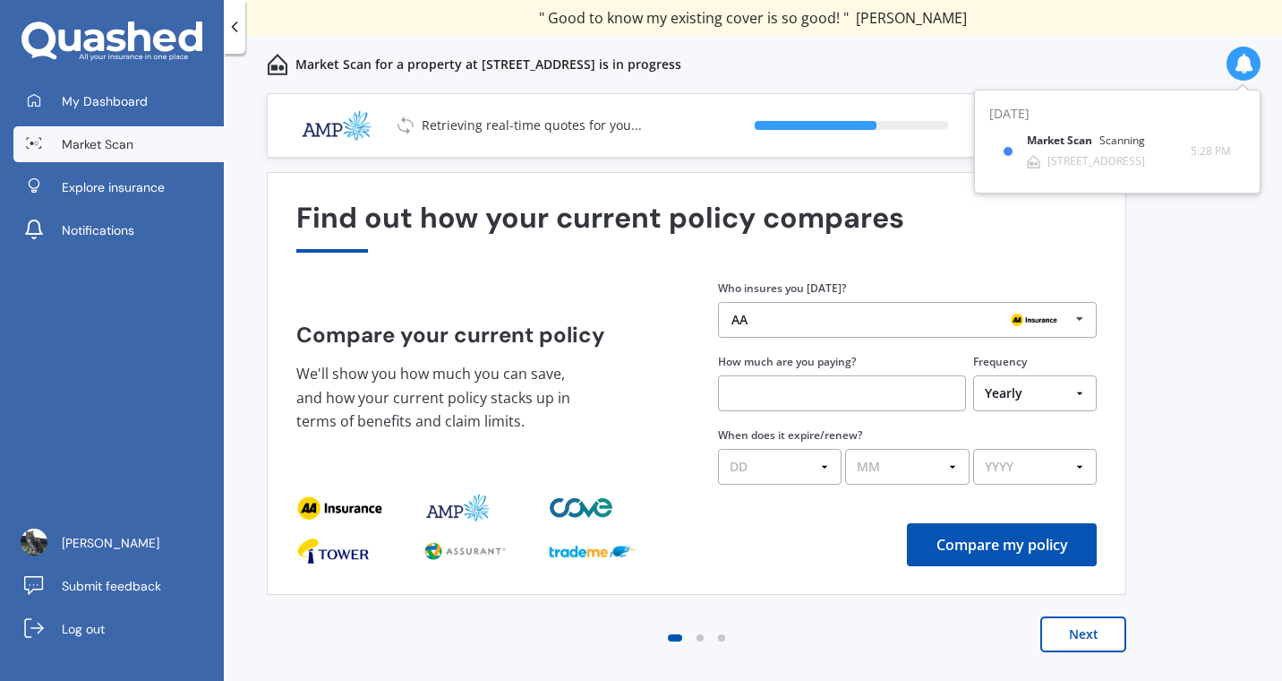
click at [1227, 227] on div "Previous 60,000+ Kiwis have signed up to shop and save on insurance with us " H…" at bounding box center [753, 406] width 1059 height 627
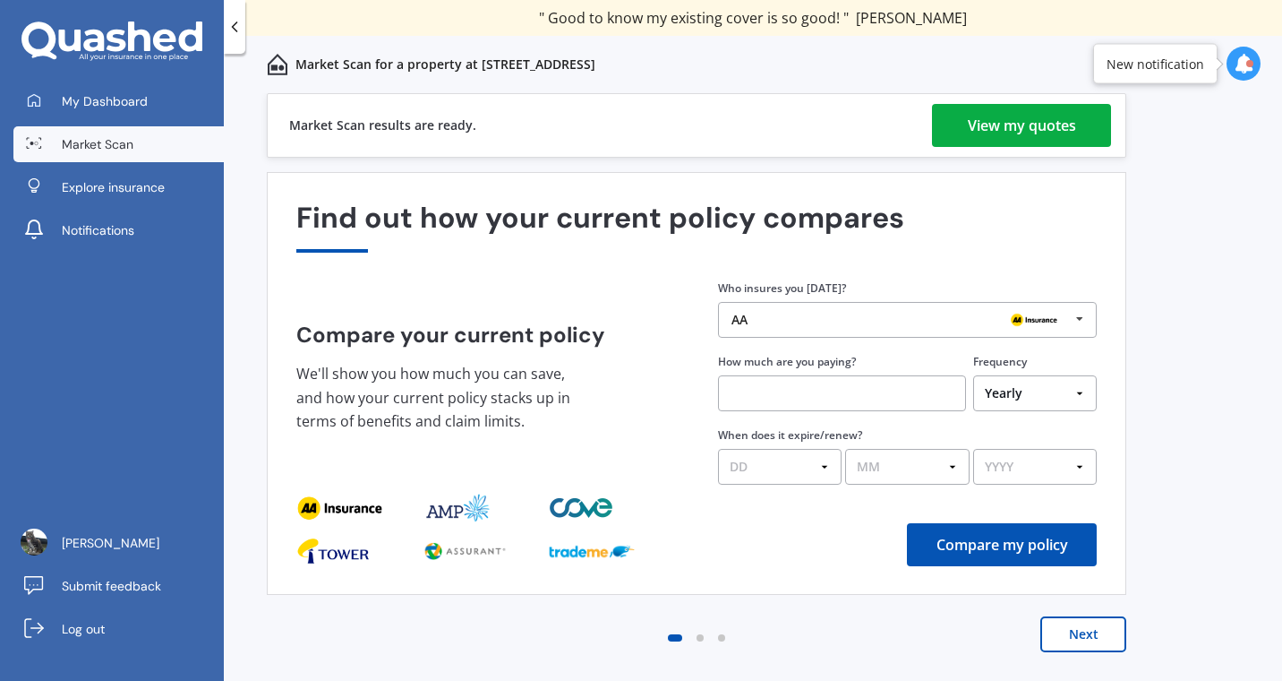
click at [1202, 288] on div "Previous 60,000+ Kiwis have signed up to shop and save on insurance with us " H…" at bounding box center [753, 406] width 1059 height 627
click at [1038, 124] on div "View my quotes" at bounding box center [1022, 125] width 108 height 43
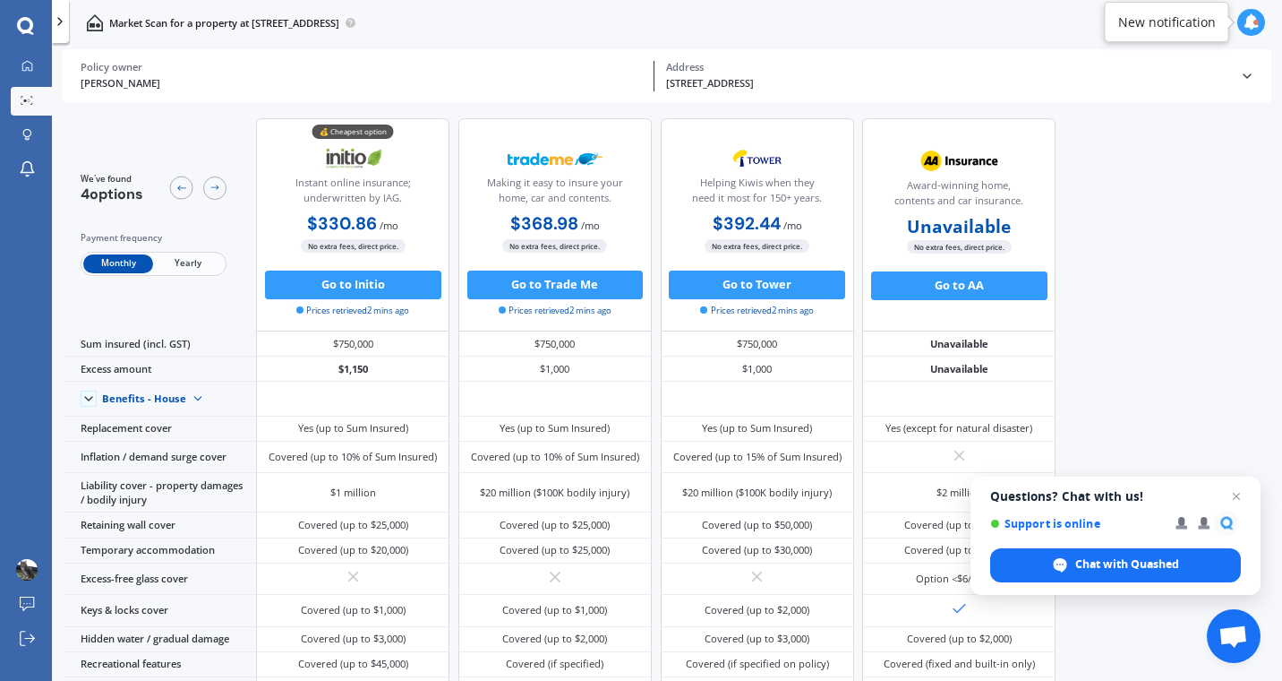
click at [192, 265] on span "Yearly" at bounding box center [188, 263] width 70 height 19
click at [1152, 216] on div "We've found 4 options Payment frequency Monthly Yearly 💰 Cheapest option Instan…" at bounding box center [673, 395] width 1220 height 577
